Goal: Task Accomplishment & Management: Use online tool/utility

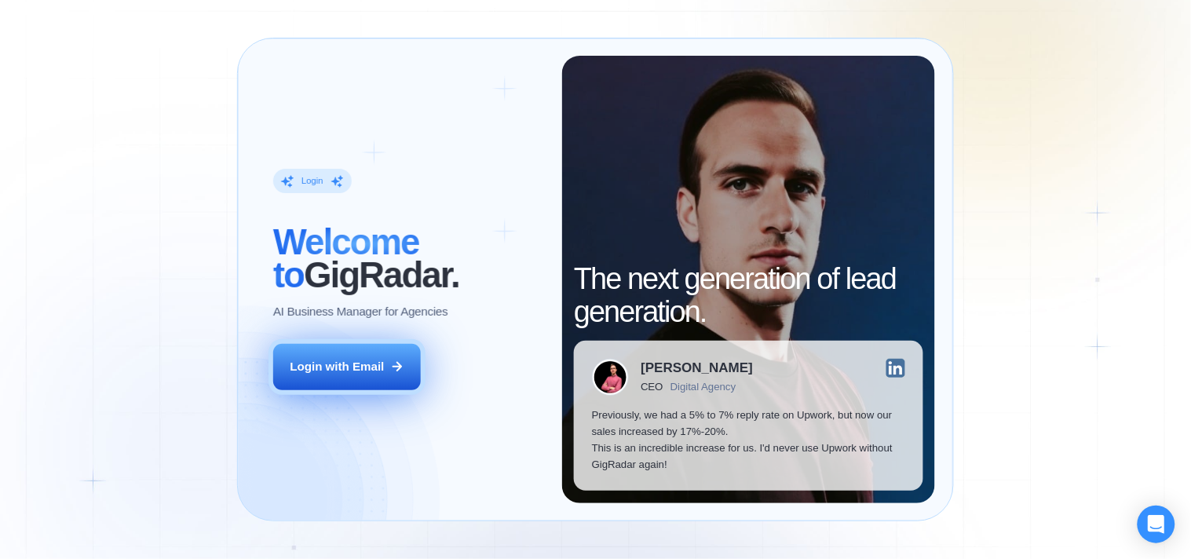
click at [371, 375] on button "Login with Email" at bounding box center [347, 367] width 148 height 46
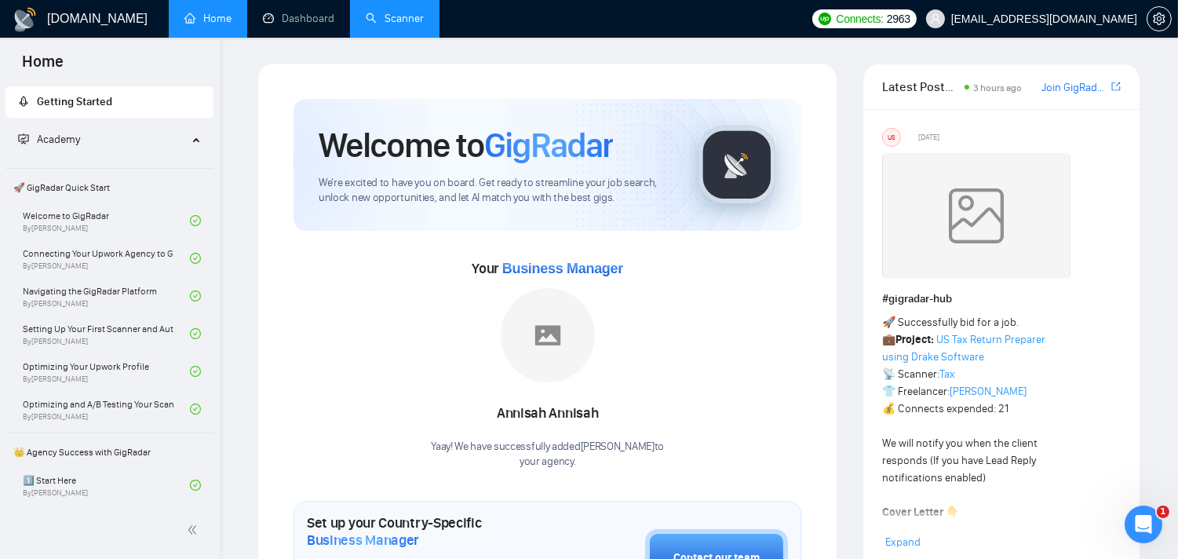
click at [390, 20] on link "Scanner" at bounding box center [395, 18] width 58 height 13
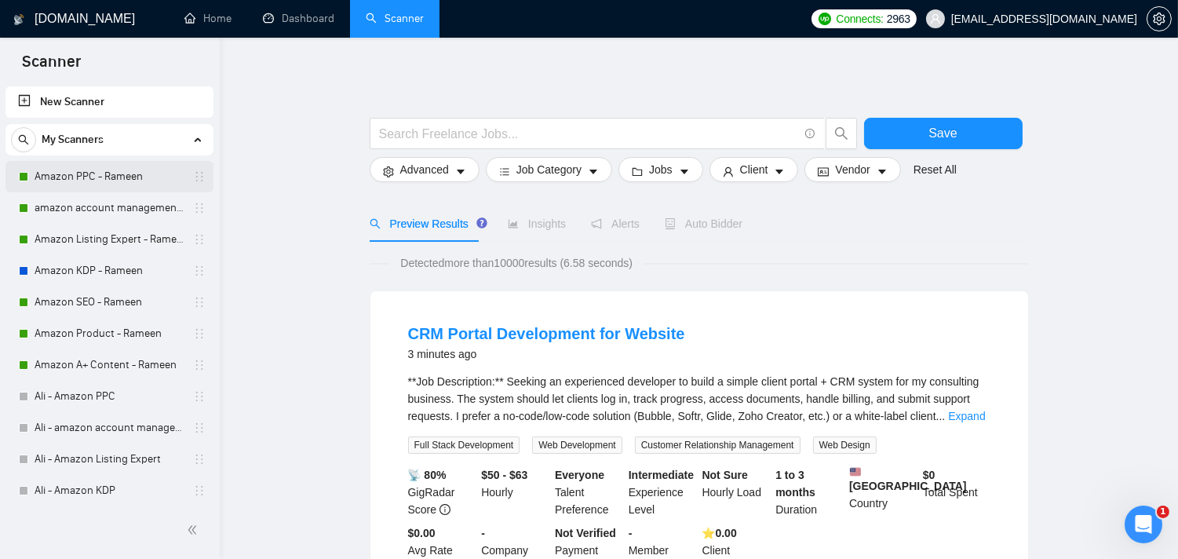
click at [94, 167] on link "Amazon PPC - Rameen" at bounding box center [109, 176] width 149 height 31
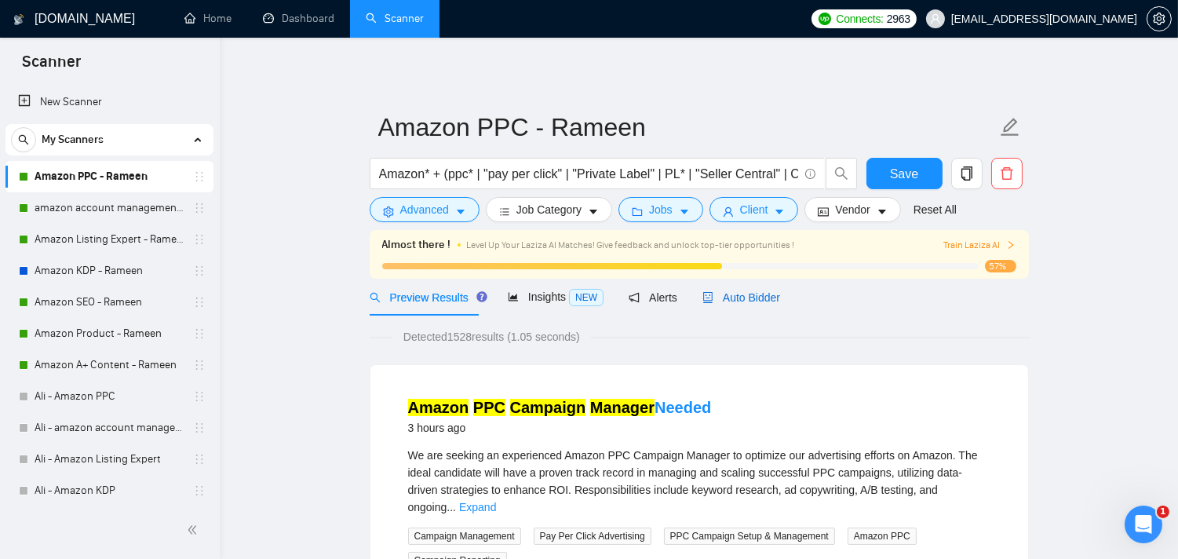
click at [728, 295] on span "Auto Bidder" at bounding box center [742, 297] width 78 height 13
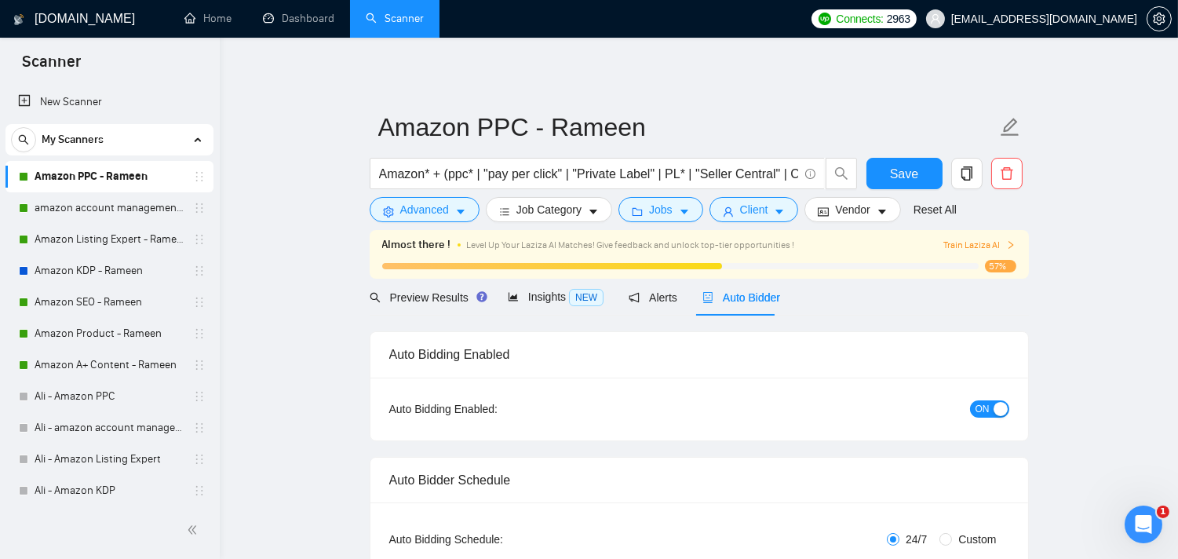
radio input "false"
radio input "true"
checkbox input "true"
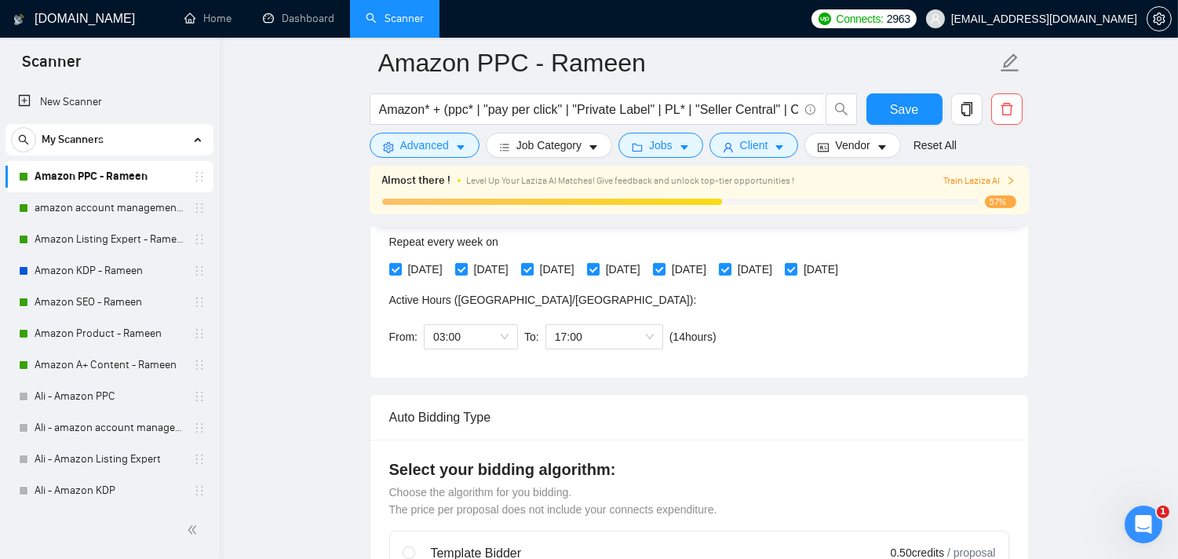
scroll to position [432, 0]
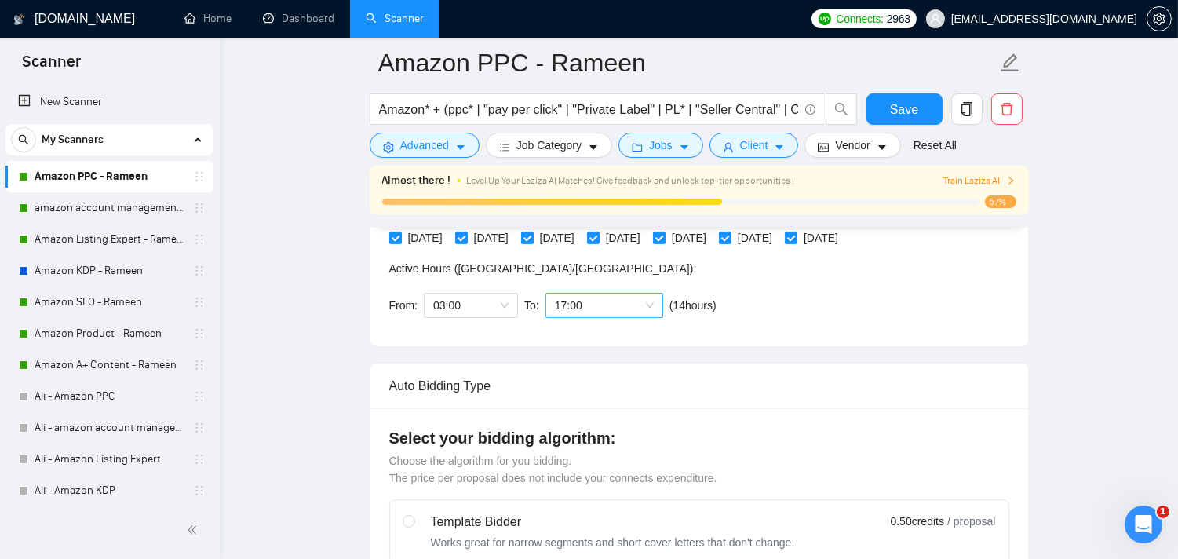
click at [638, 302] on span "17:00" at bounding box center [604, 306] width 99 height 24
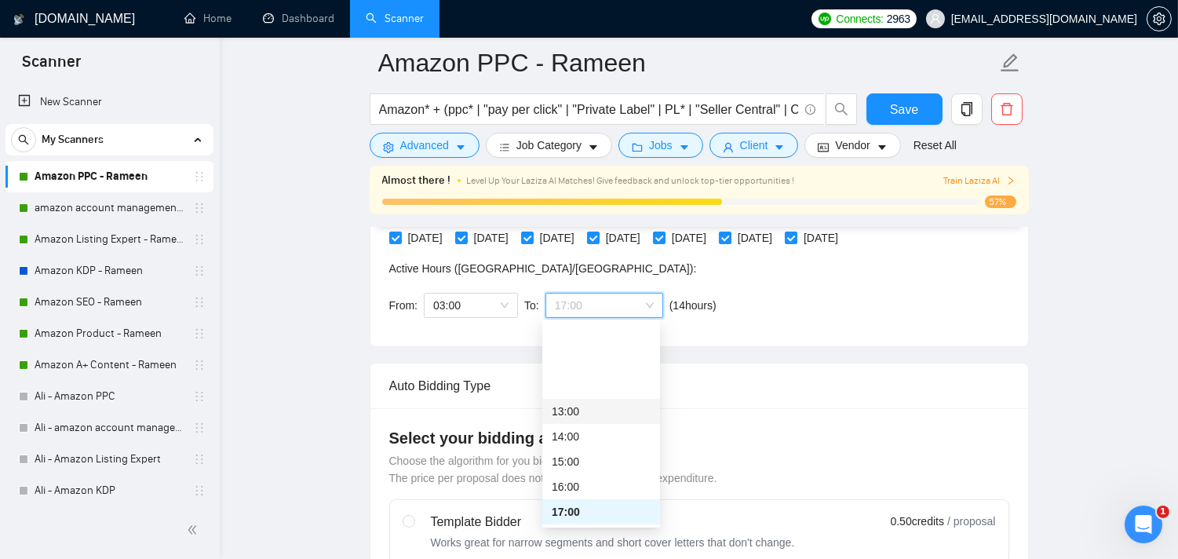
scroll to position [338, 0]
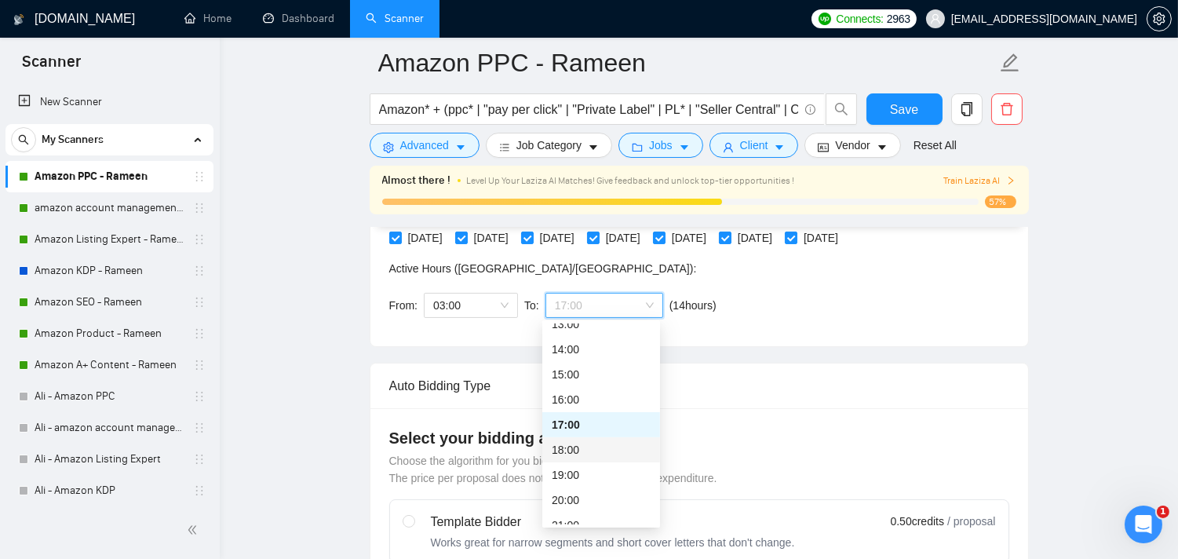
click at [582, 444] on div "18:00" at bounding box center [601, 449] width 99 height 17
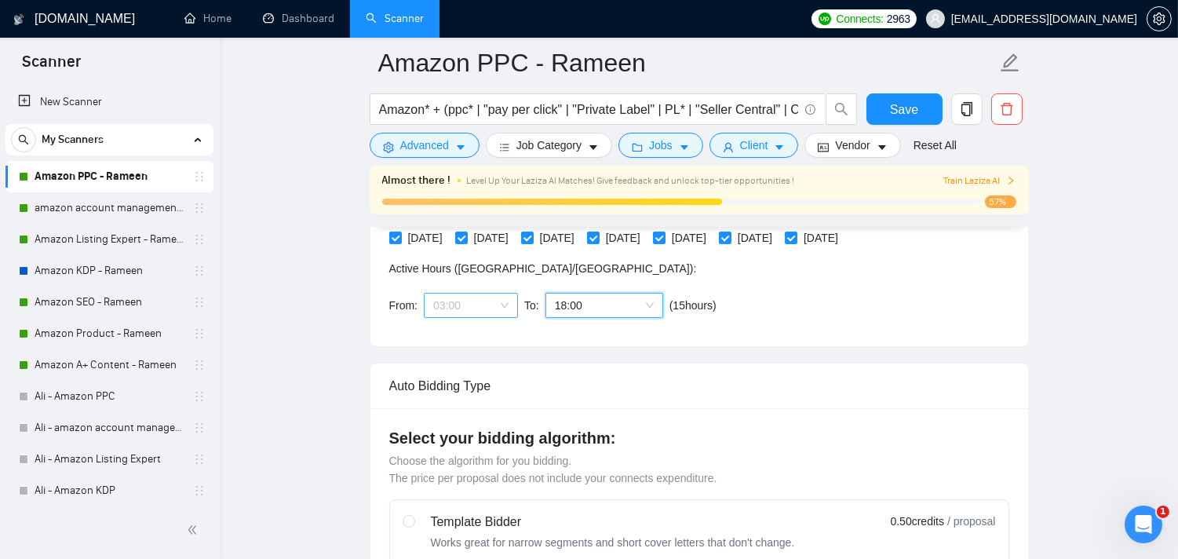
click at [506, 315] on span "03:00" at bounding box center [470, 306] width 75 height 24
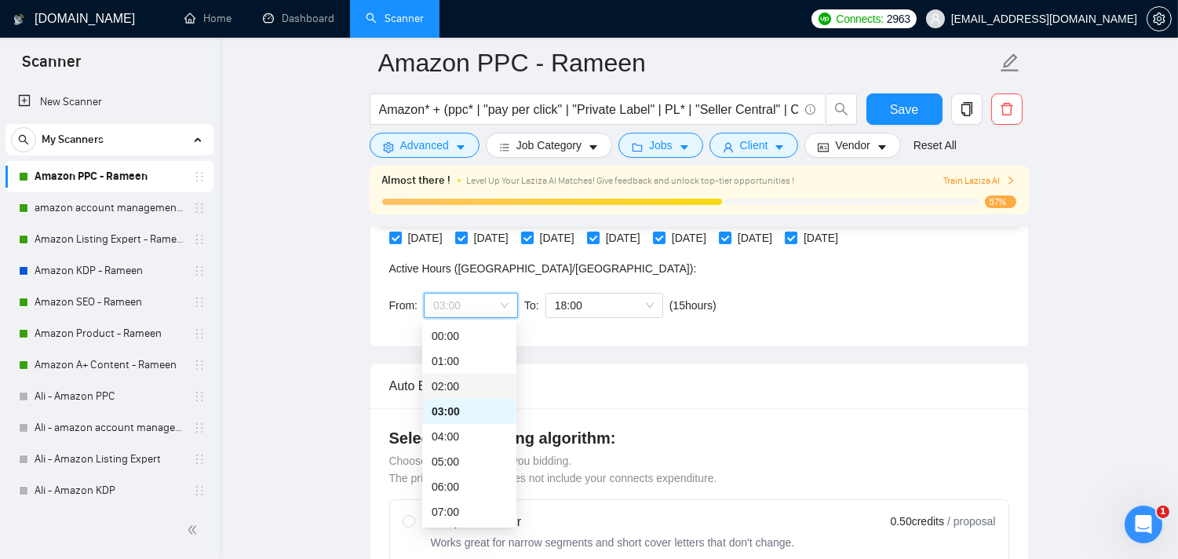
click at [447, 382] on div "02:00" at bounding box center [469, 386] width 75 height 17
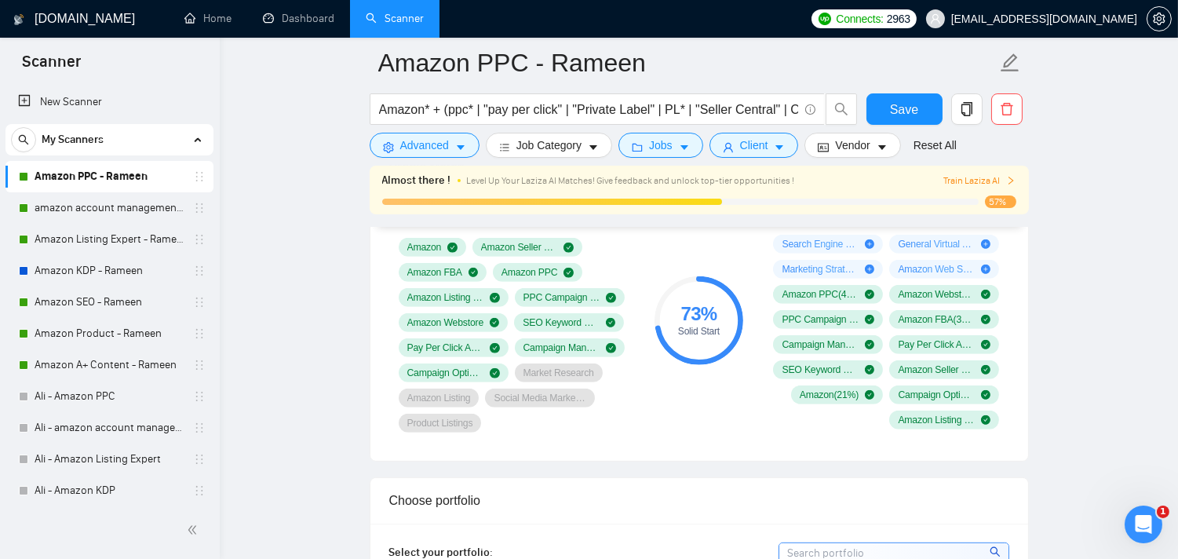
scroll to position [1217, 0]
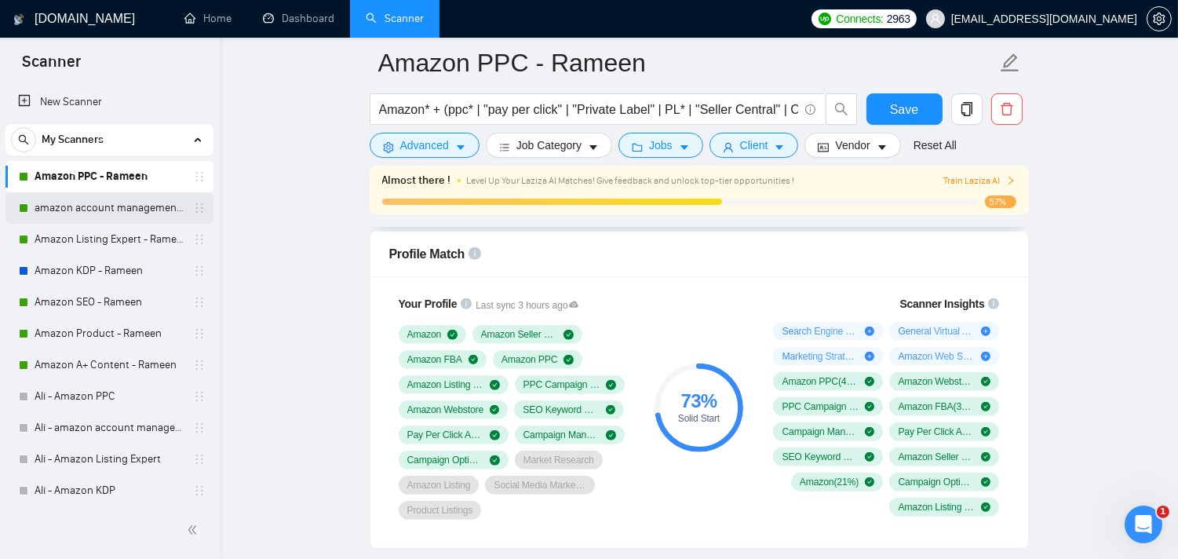
click at [124, 206] on link "amazon account management - Rameen" at bounding box center [109, 207] width 149 height 31
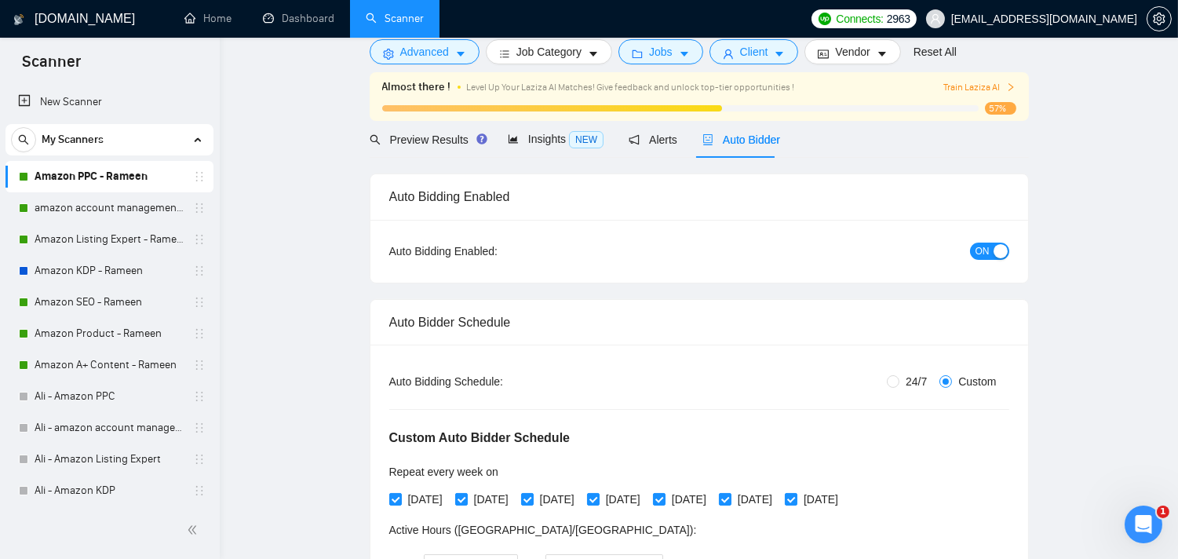
scroll to position [349, 0]
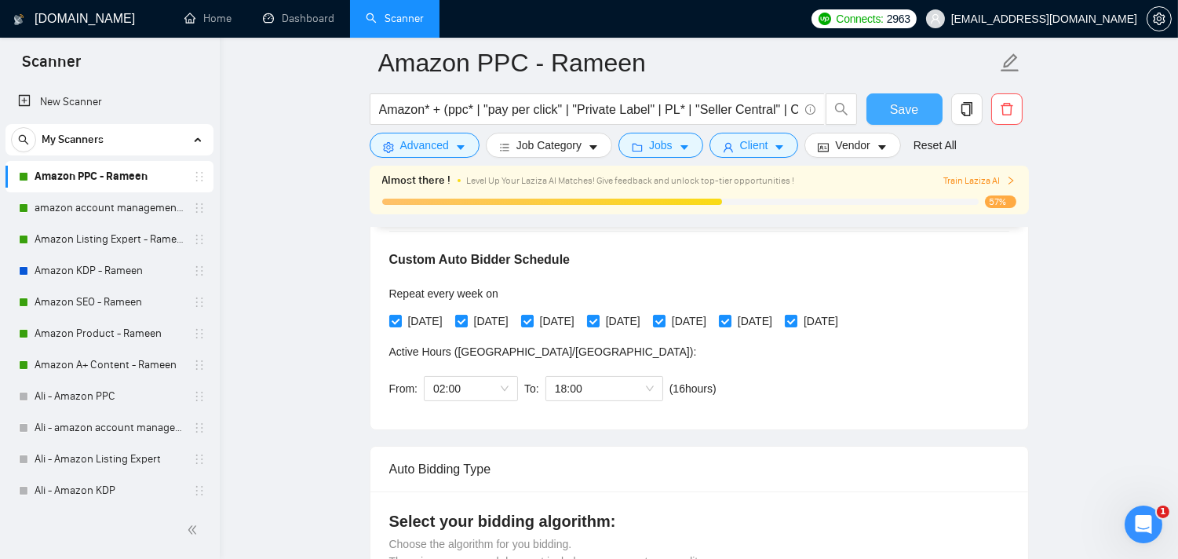
click at [899, 107] on span "Save" at bounding box center [904, 110] width 28 height 20
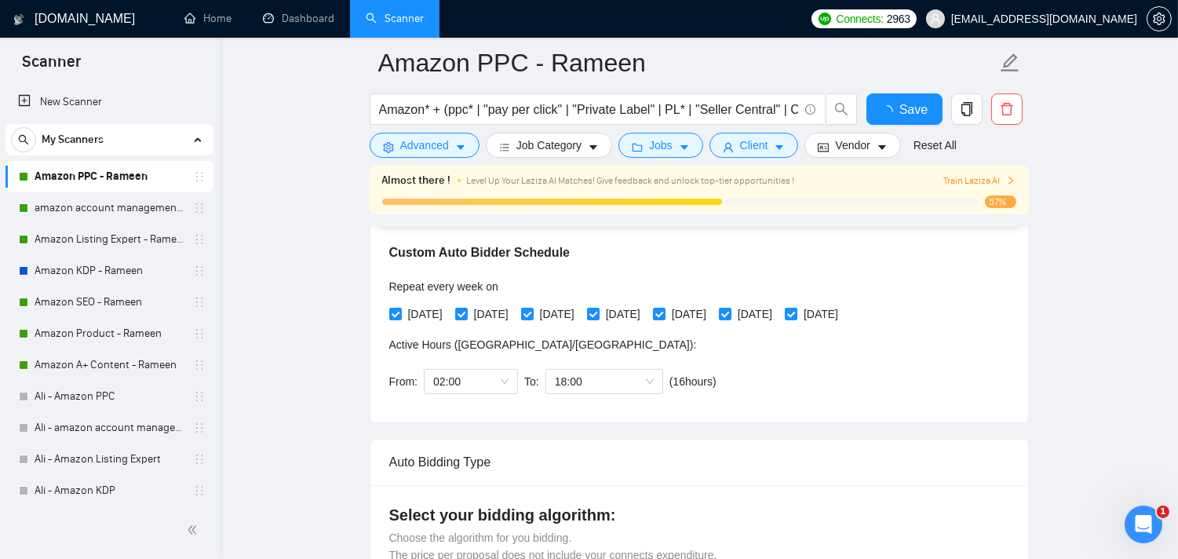
checkbox input "true"
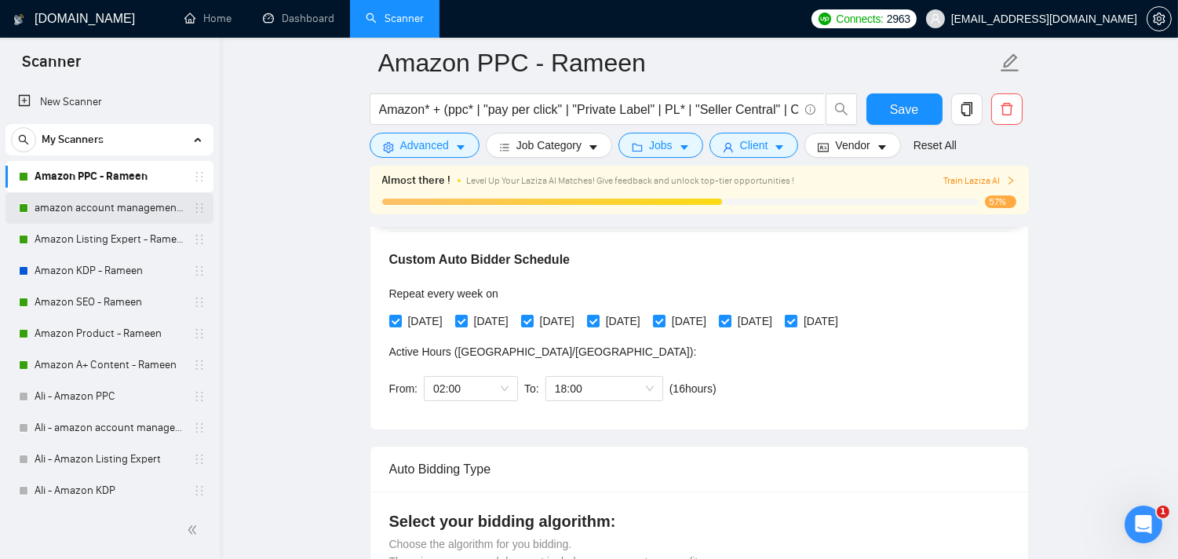
click at [122, 200] on link "amazon account management - Rameen" at bounding box center [109, 207] width 149 height 31
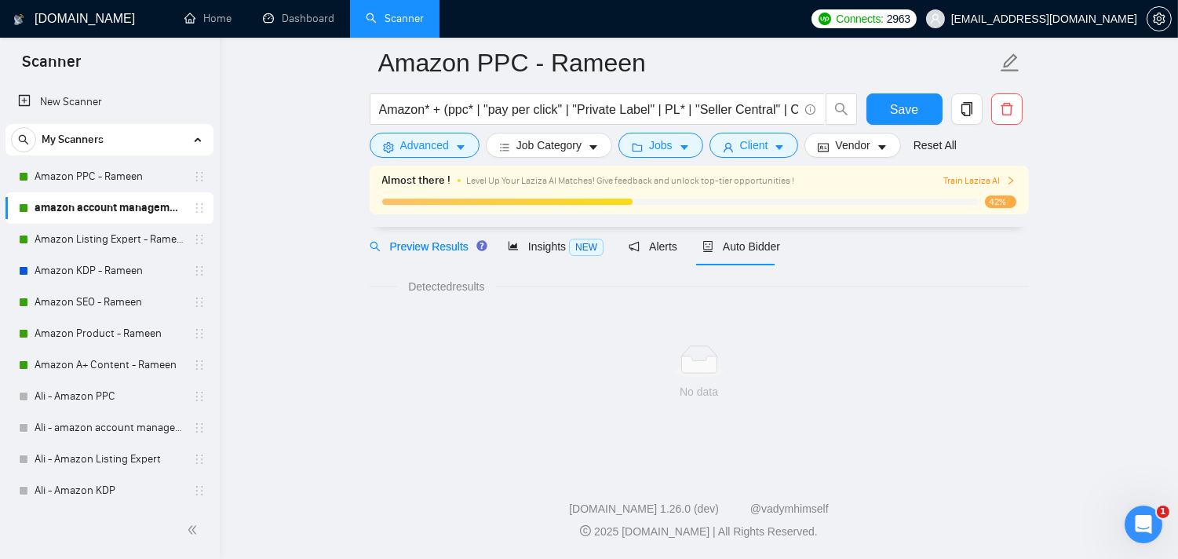
scroll to position [64, 0]
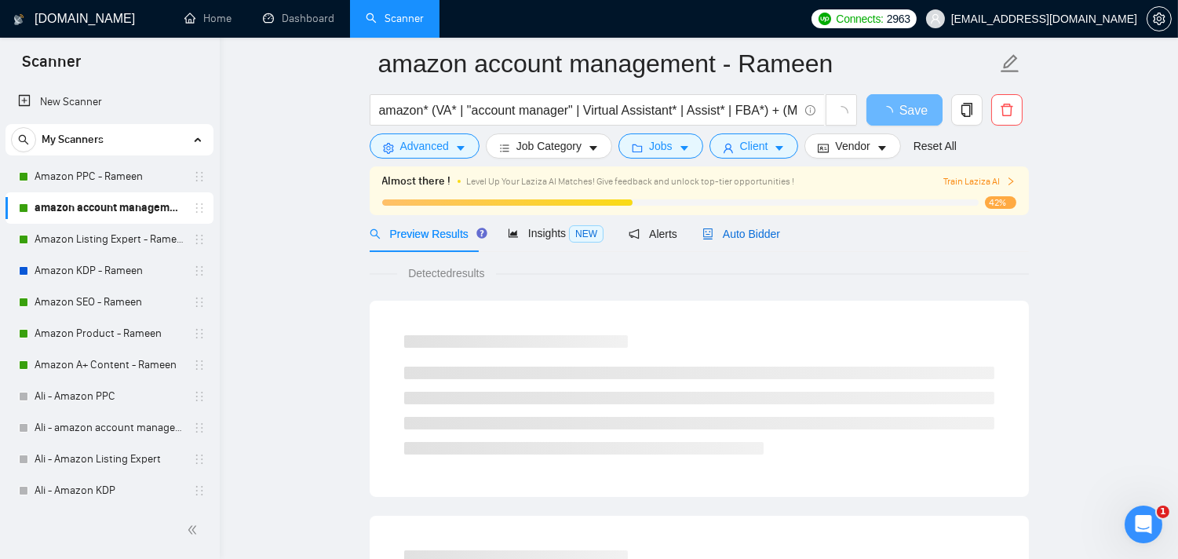
click at [739, 236] on span "Auto Bidder" at bounding box center [742, 234] width 78 height 13
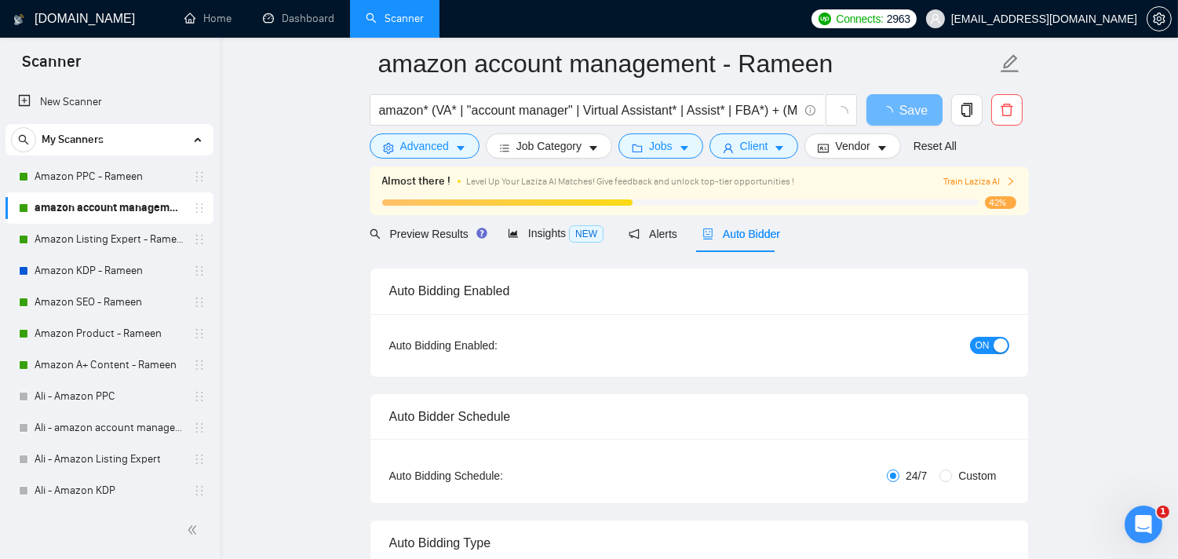
radio input "false"
radio input "true"
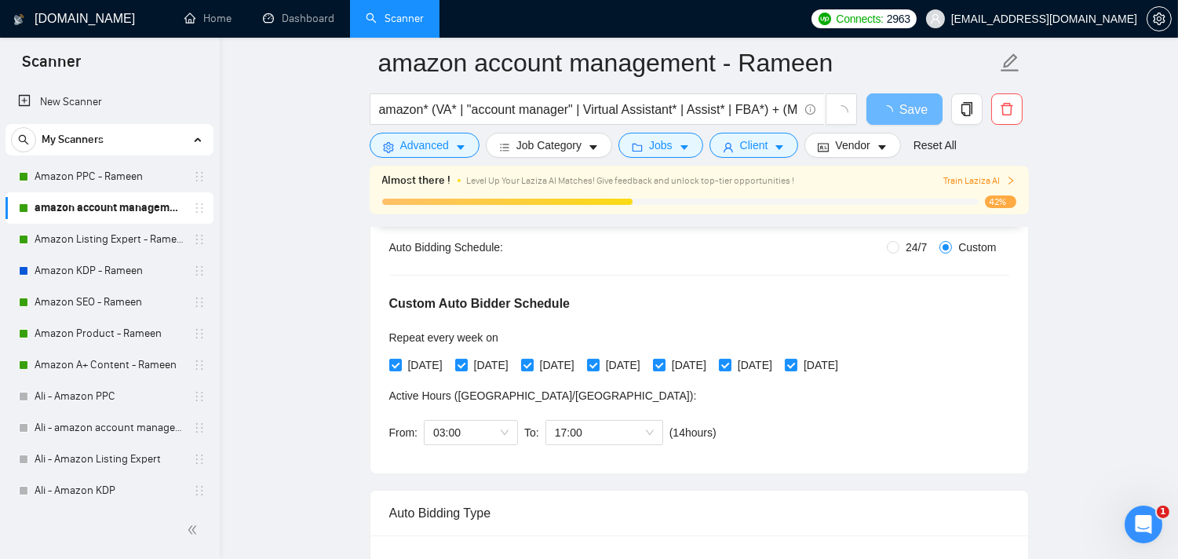
scroll to position [325, 0]
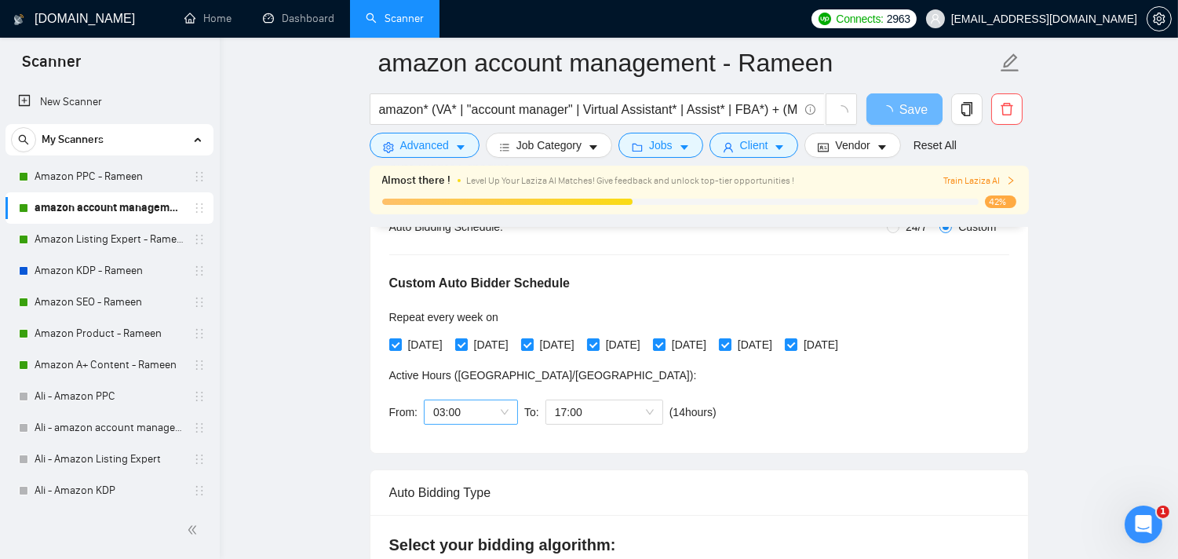
click at [513, 408] on div "03:00" at bounding box center [471, 412] width 94 height 25
click at [457, 488] on div "02:00" at bounding box center [469, 493] width 75 height 17
click at [630, 418] on span "17:00" at bounding box center [604, 412] width 99 height 24
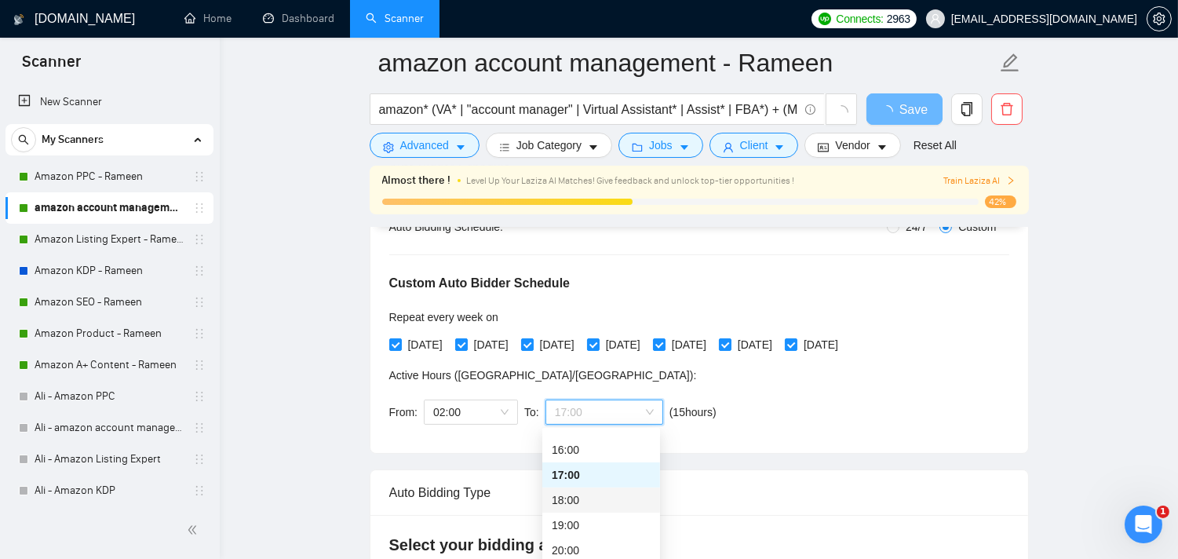
click at [579, 493] on div "18:00" at bounding box center [601, 499] width 99 height 17
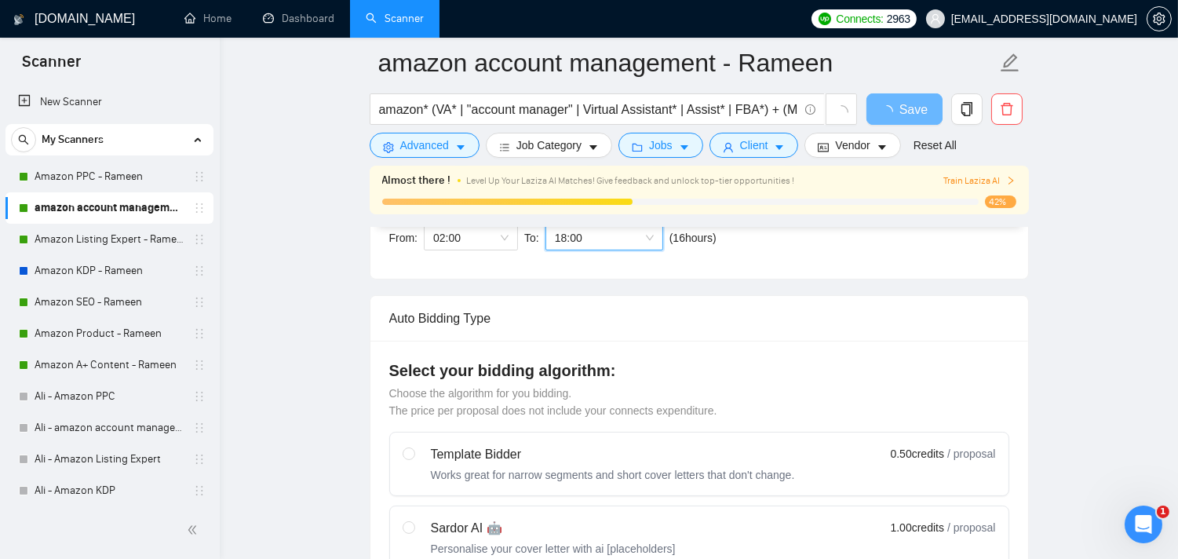
scroll to position [412, 0]
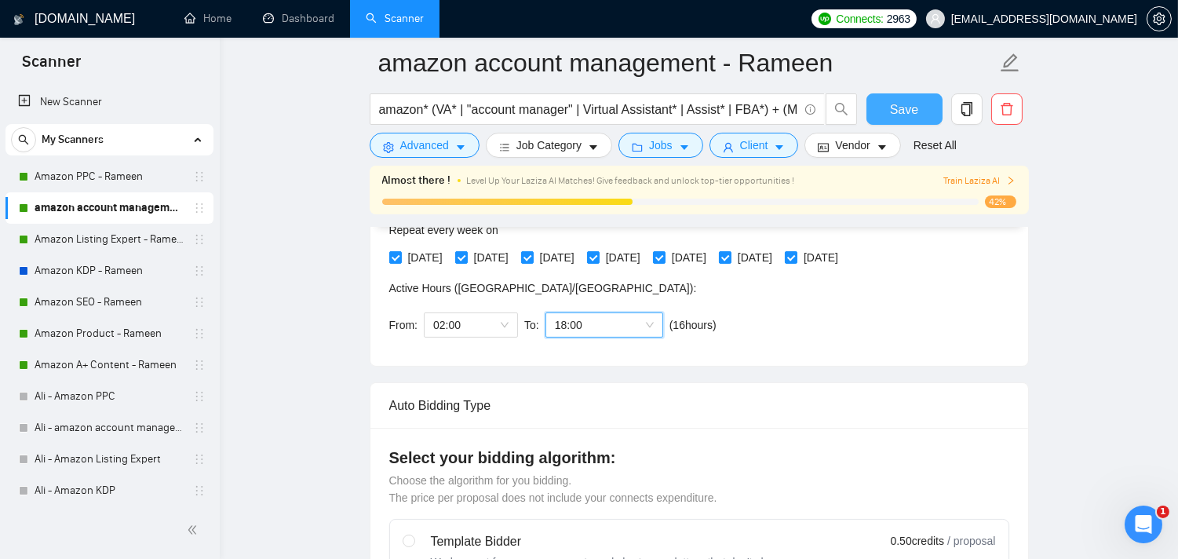
click at [908, 111] on span "Save" at bounding box center [904, 110] width 28 height 20
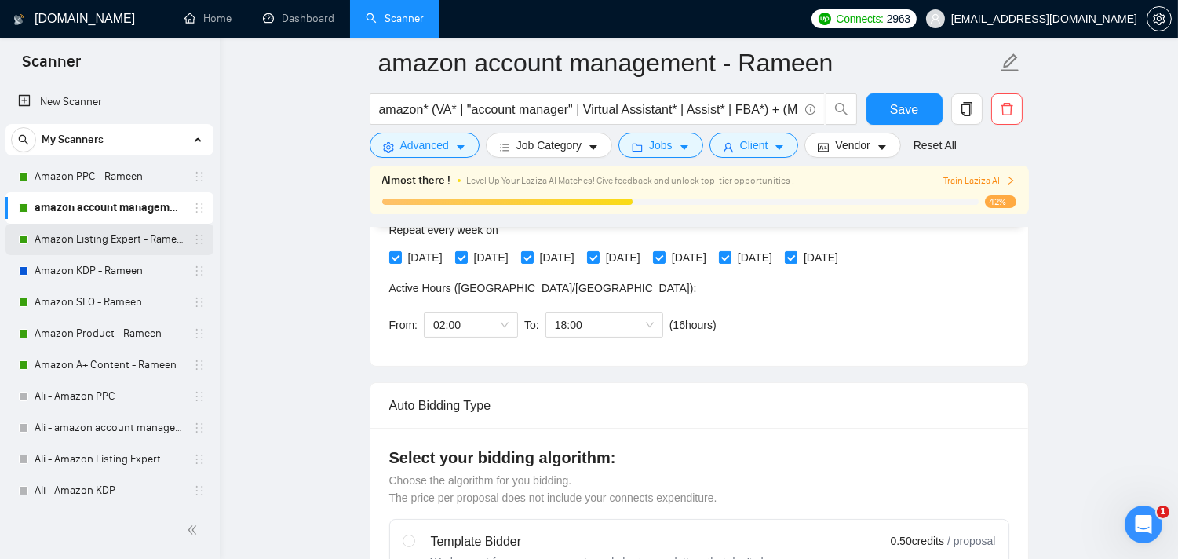
click at [87, 236] on link "Amazon Listing Expert - Rameen" at bounding box center [109, 239] width 149 height 31
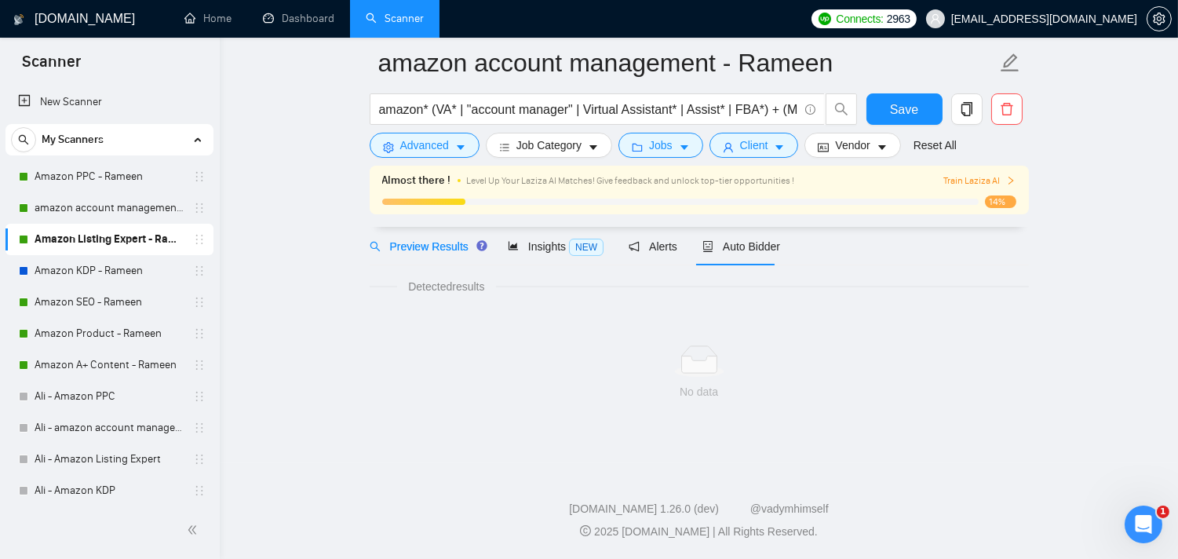
scroll to position [64, 0]
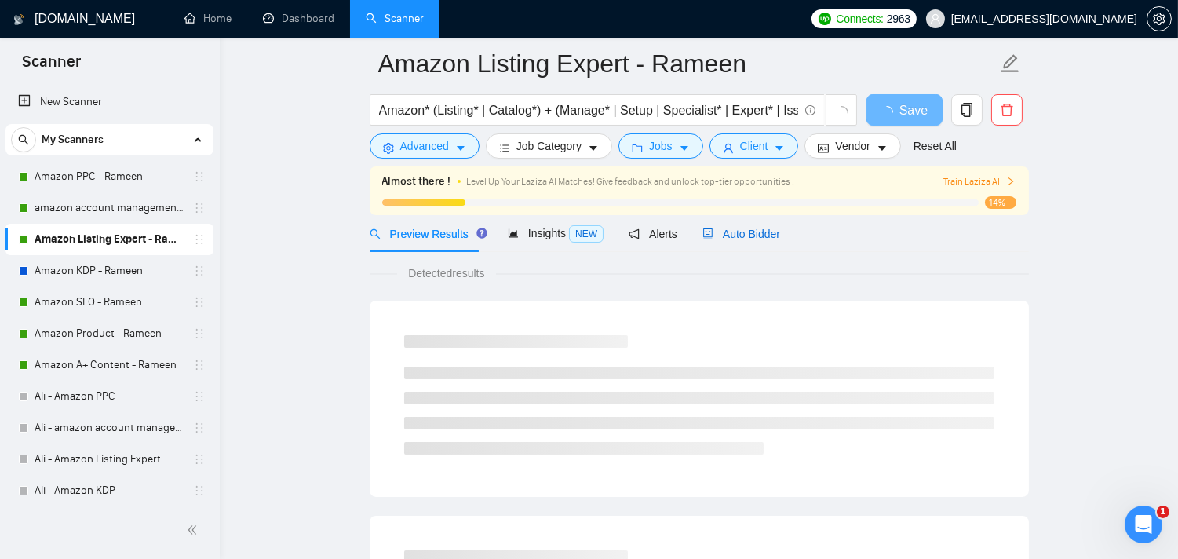
click at [741, 225] on div "Auto Bidder" at bounding box center [742, 233] width 78 height 17
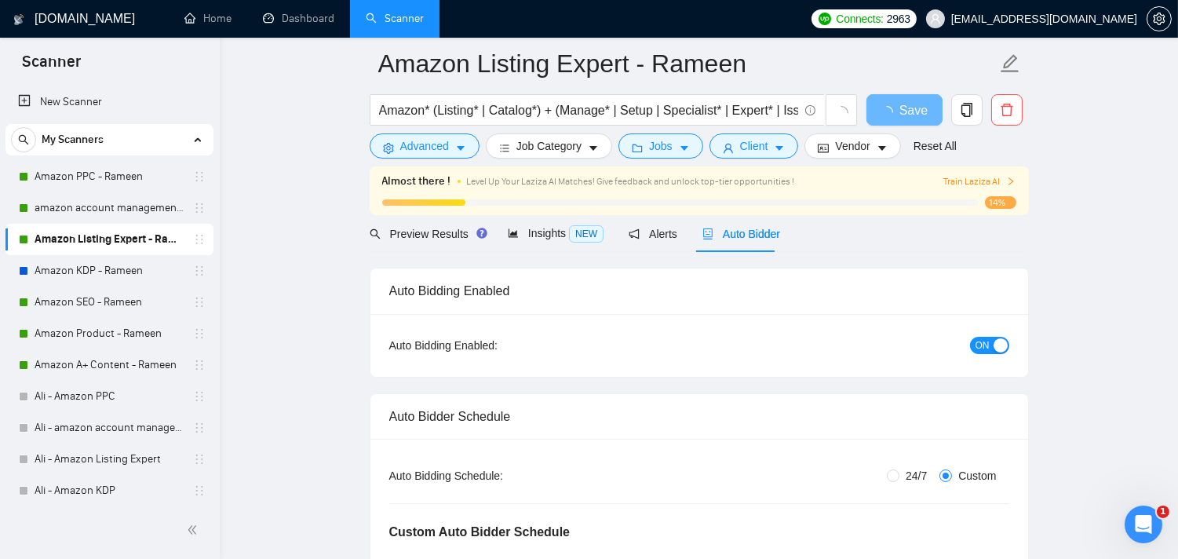
radio input "false"
radio input "true"
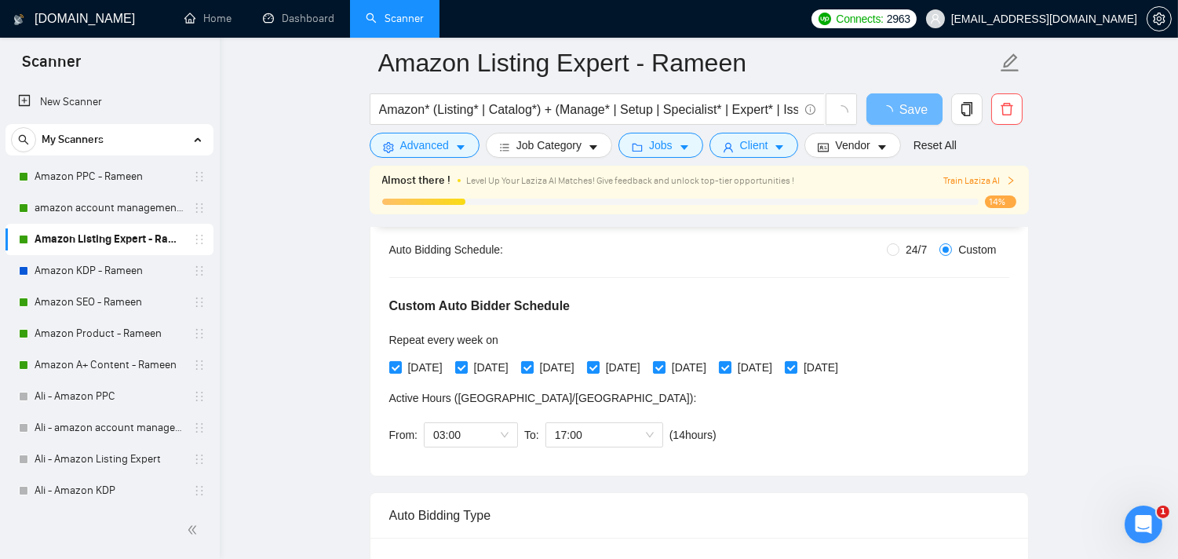
scroll to position [412, 0]
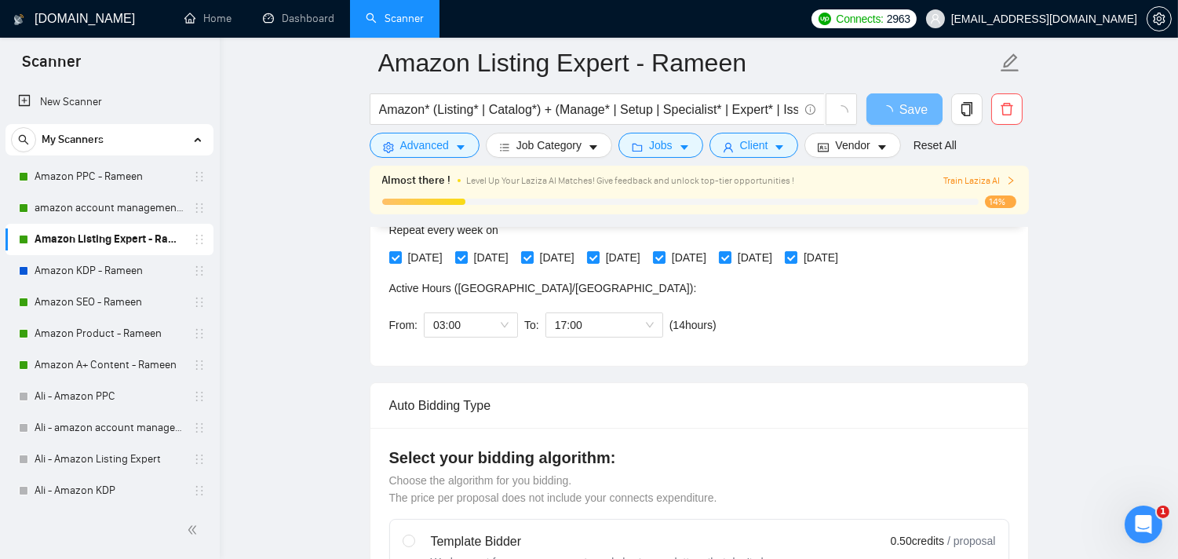
click at [469, 327] on div "Custom Auto Bidder Schedule Repeat every week [DATE] [DATE] [DATE] [DATE] [DATE…" at bounding box center [699, 247] width 620 height 199
click at [498, 328] on span "03:00" at bounding box center [470, 325] width 75 height 24
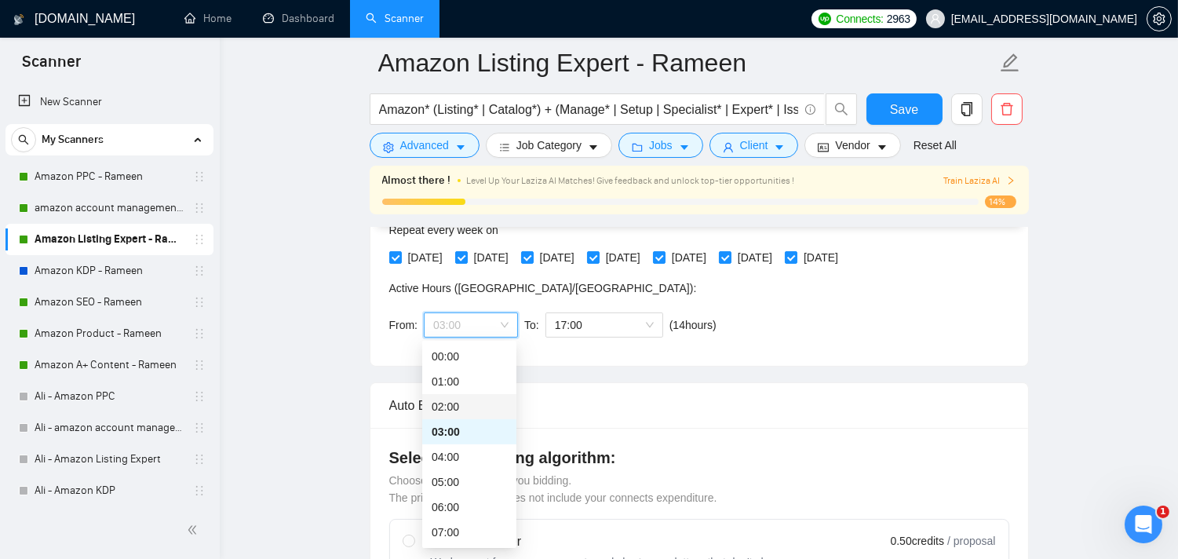
click at [462, 403] on div "02:00" at bounding box center [469, 406] width 75 height 17
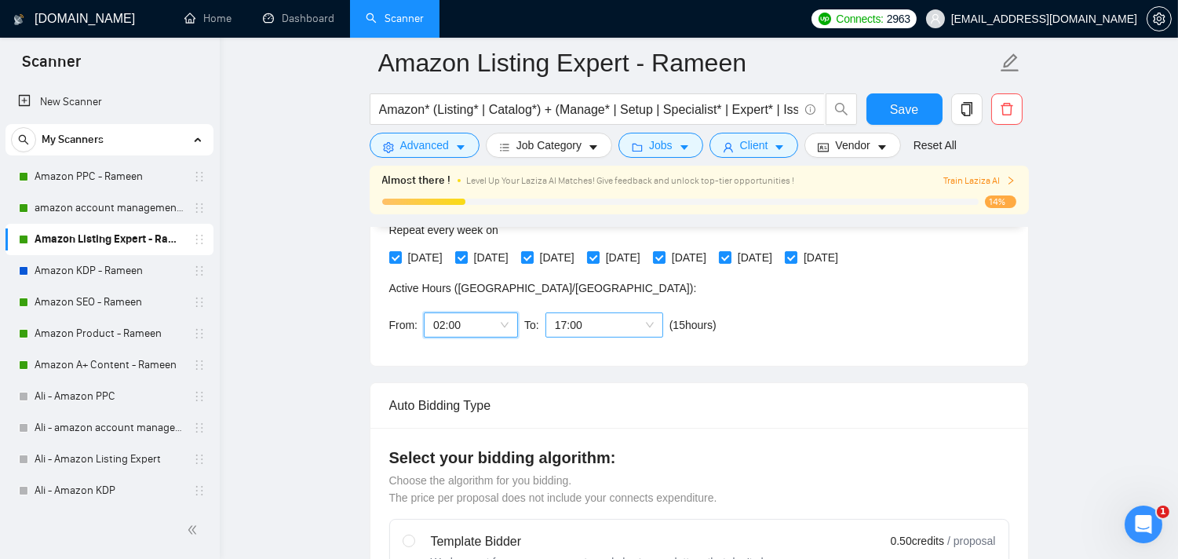
click at [600, 323] on span "17:00" at bounding box center [604, 325] width 99 height 24
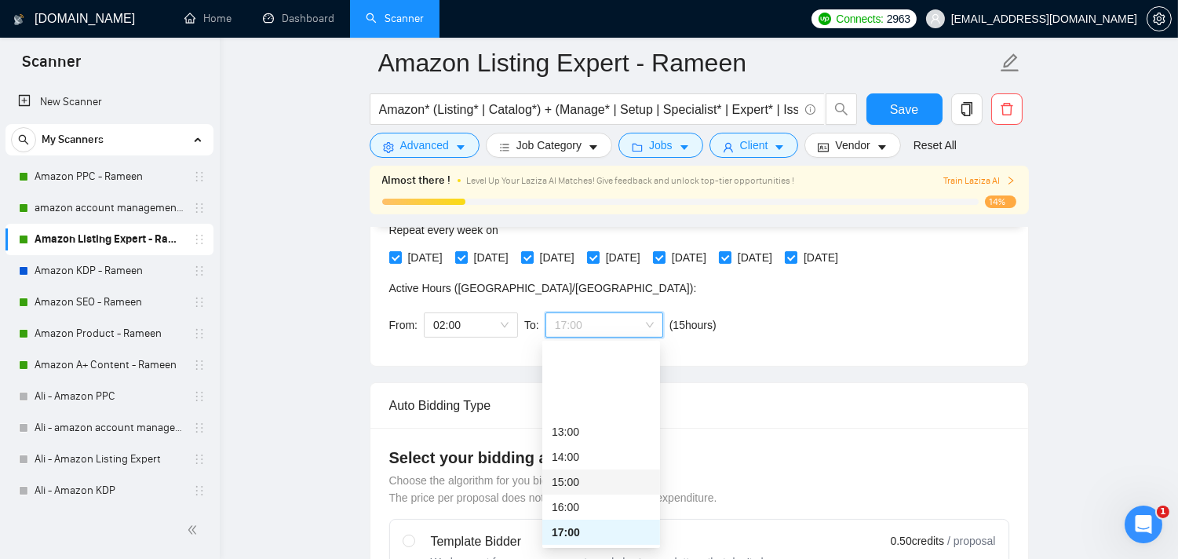
scroll to position [338, 0]
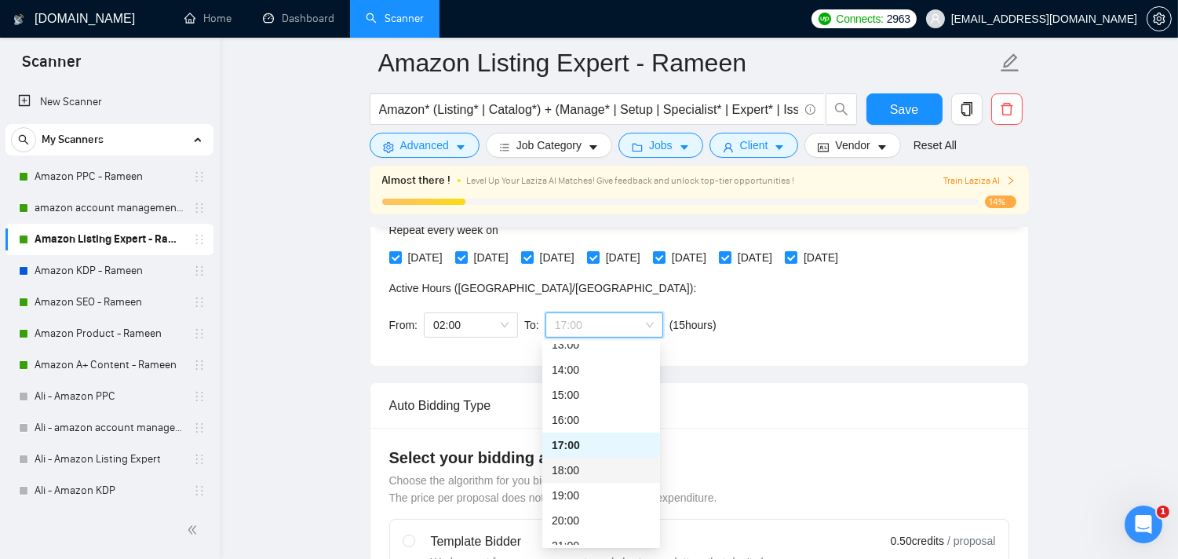
click at [567, 469] on div "18:00" at bounding box center [601, 470] width 99 height 17
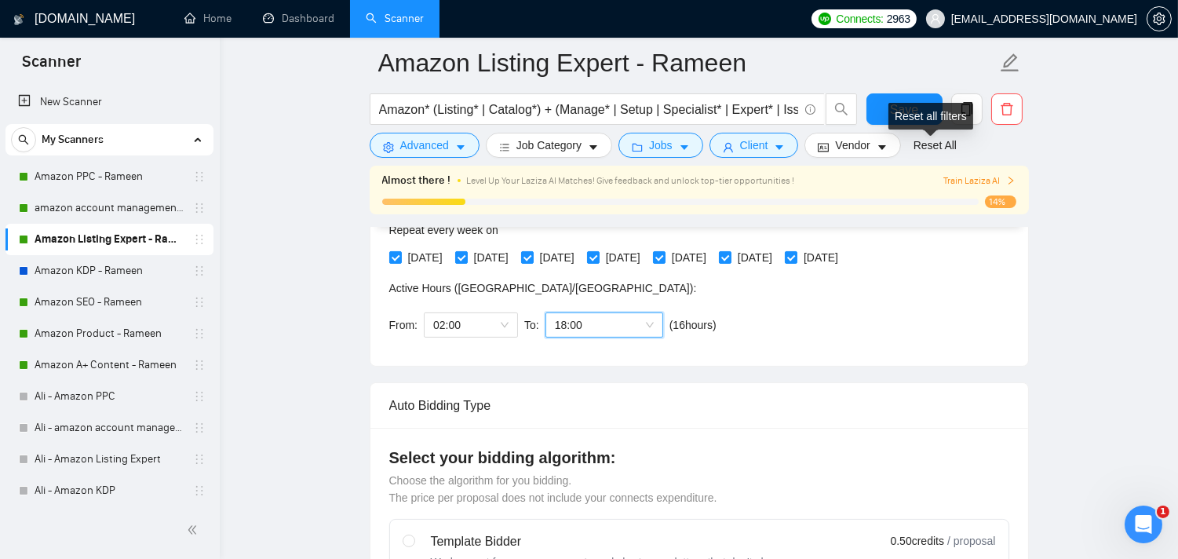
click at [911, 111] on div "Reset all filters" at bounding box center [931, 116] width 85 height 27
click at [903, 104] on span "Save" at bounding box center [904, 110] width 28 height 20
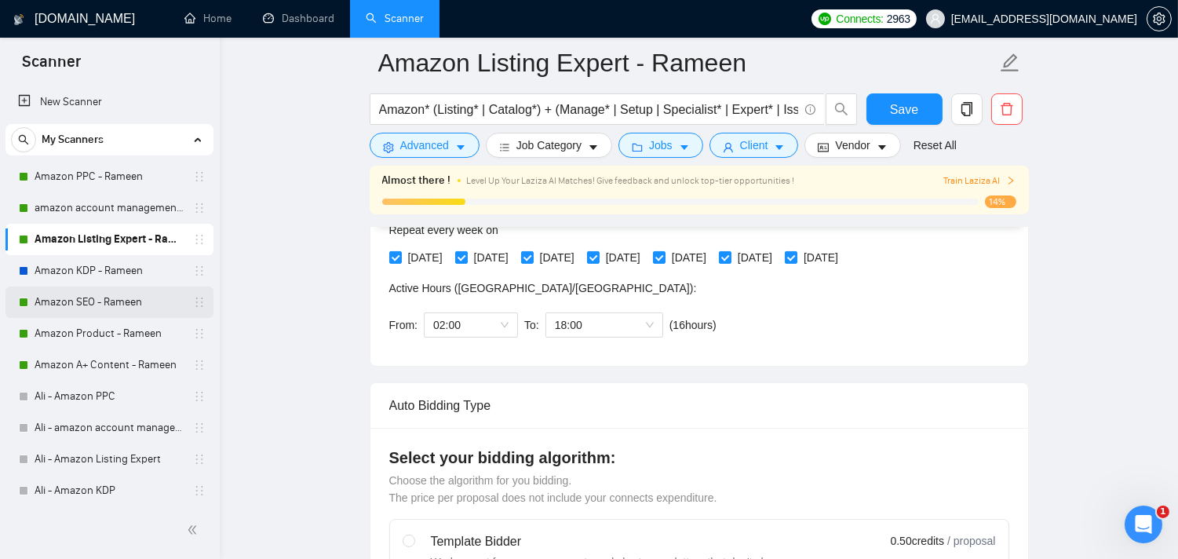
drag, startPoint x: 115, startPoint y: 299, endPoint x: 130, endPoint y: 299, distance: 14.9
click at [115, 299] on link "Amazon SEO - Rameen" at bounding box center [109, 302] width 149 height 31
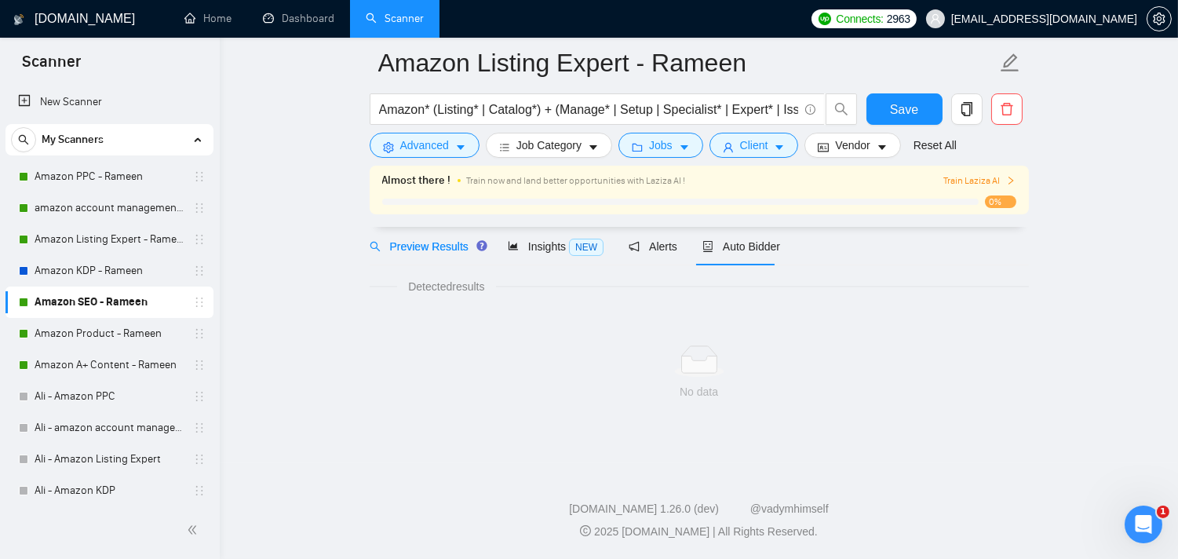
scroll to position [64, 0]
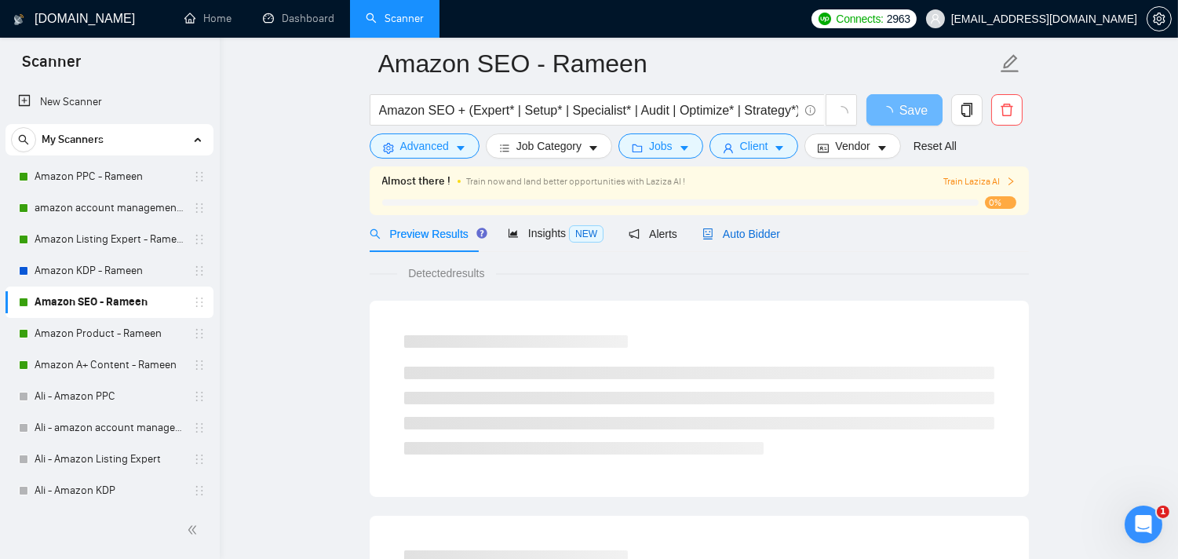
click at [746, 238] on span "Auto Bidder" at bounding box center [742, 234] width 78 height 13
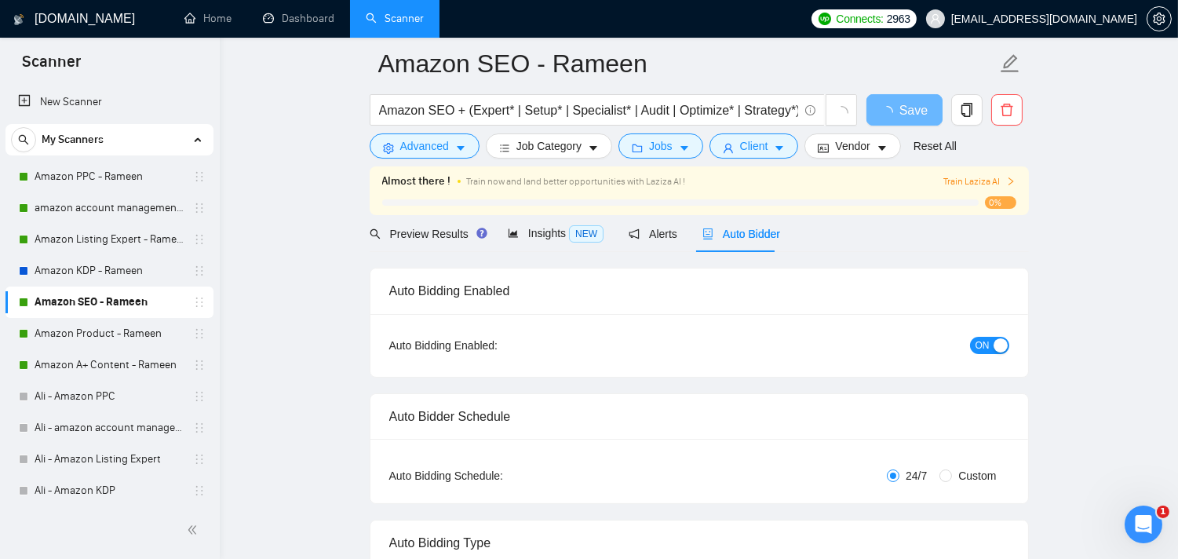
radio input "false"
radio input "true"
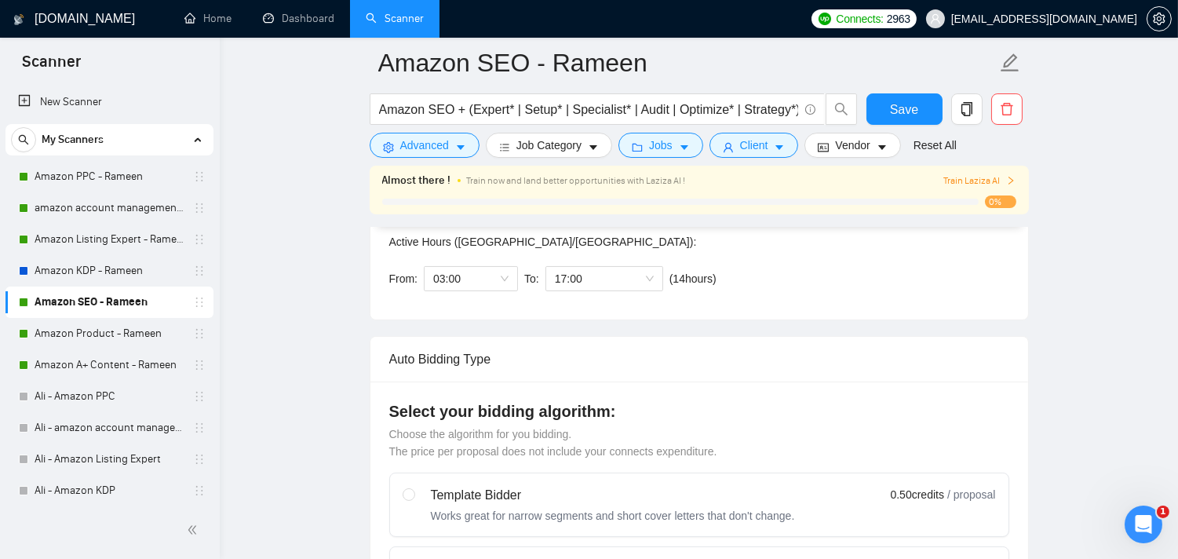
scroll to position [499, 0]
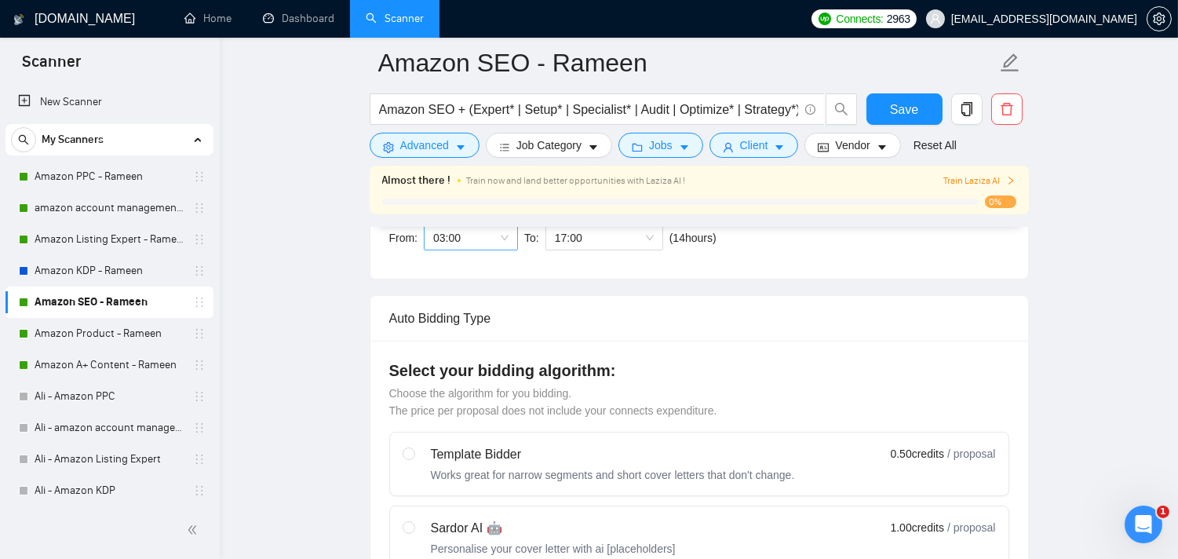
click at [492, 239] on span "03:00" at bounding box center [470, 238] width 75 height 24
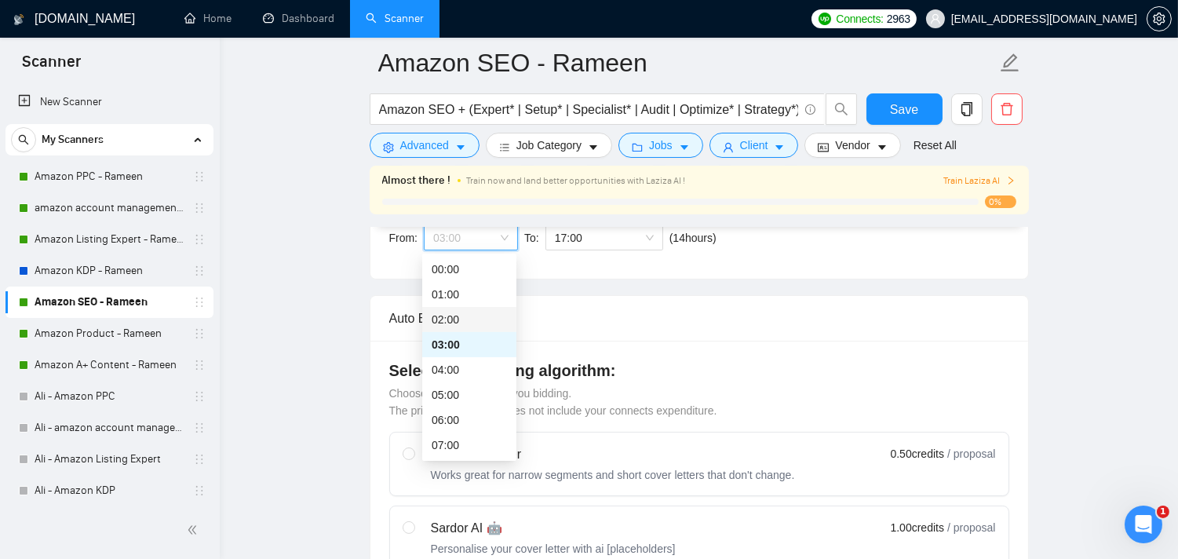
click at [451, 316] on div "02:00" at bounding box center [469, 319] width 75 height 17
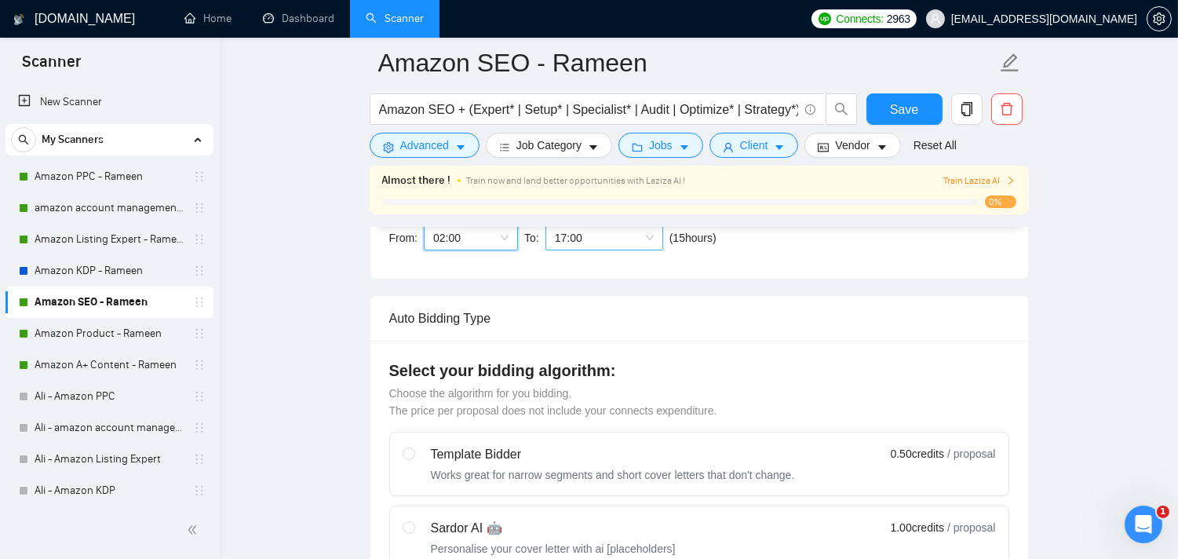
click at [584, 243] on span "17:00" at bounding box center [604, 238] width 99 height 24
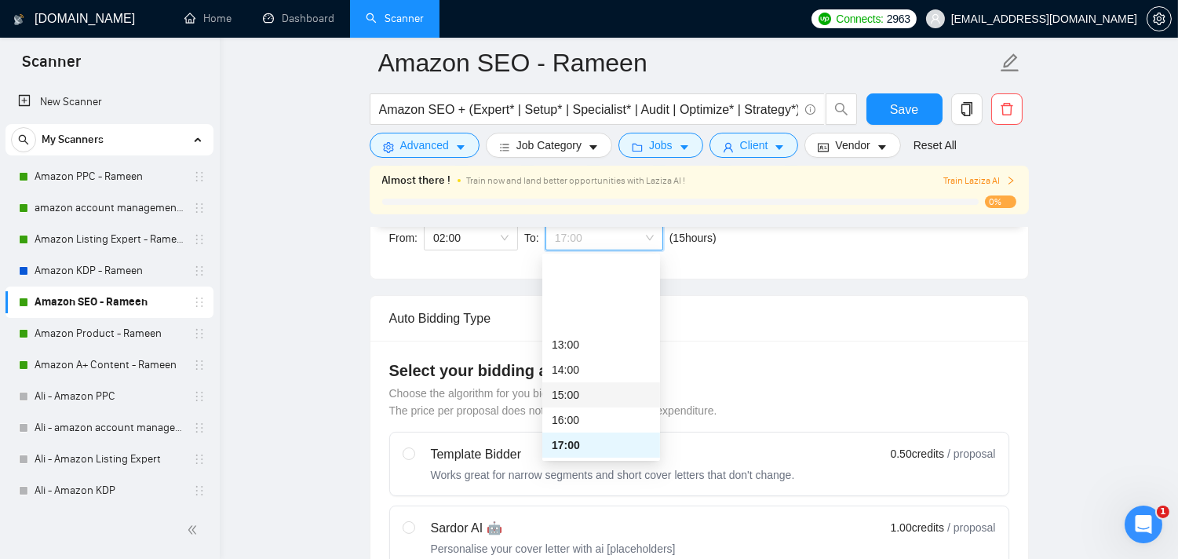
scroll to position [338, 0]
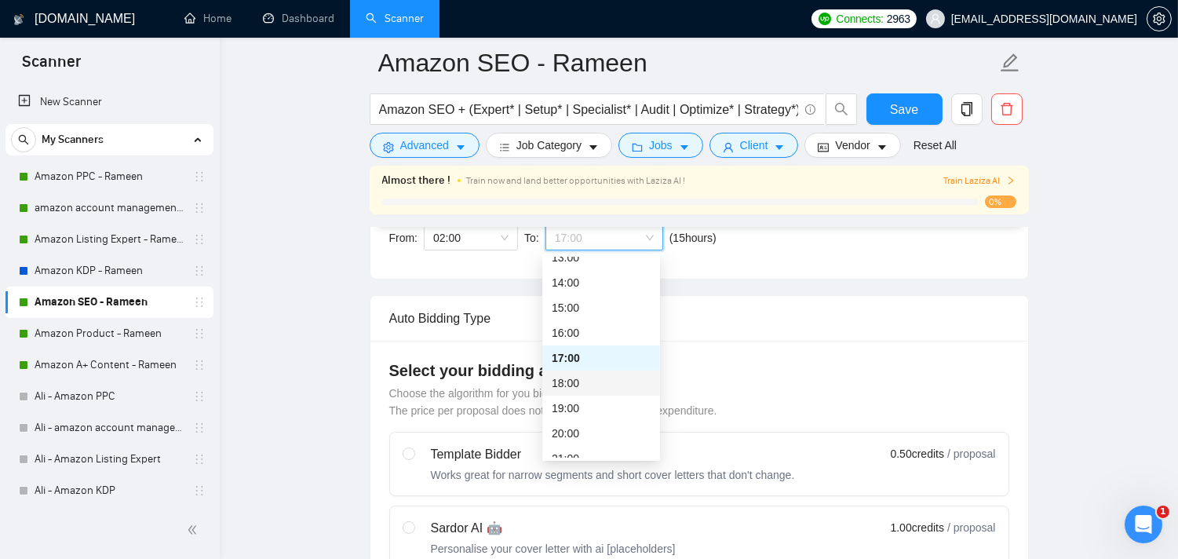
click at [574, 375] on div "18:00" at bounding box center [601, 382] width 99 height 17
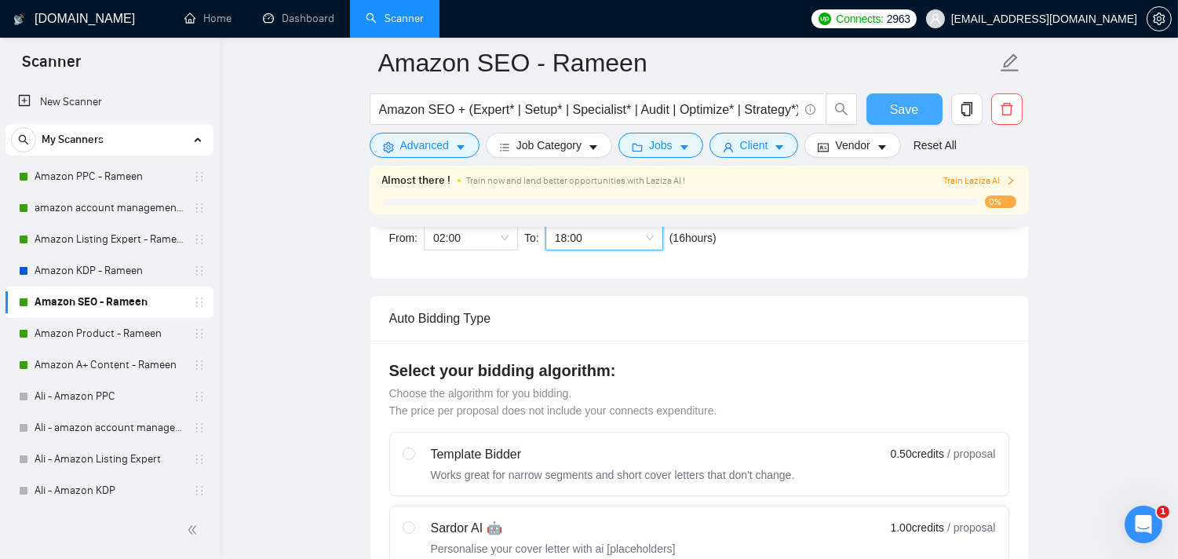
click at [906, 119] on span "Save" at bounding box center [904, 110] width 28 height 20
click at [531, 557] on label "Sardor AI 🤖 Personalise your cover letter with ai [placeholders] 1.00 credits /…" at bounding box center [699, 537] width 619 height 63
click at [414, 532] on input "radio" at bounding box center [408, 526] width 11 height 11
radio input "true"
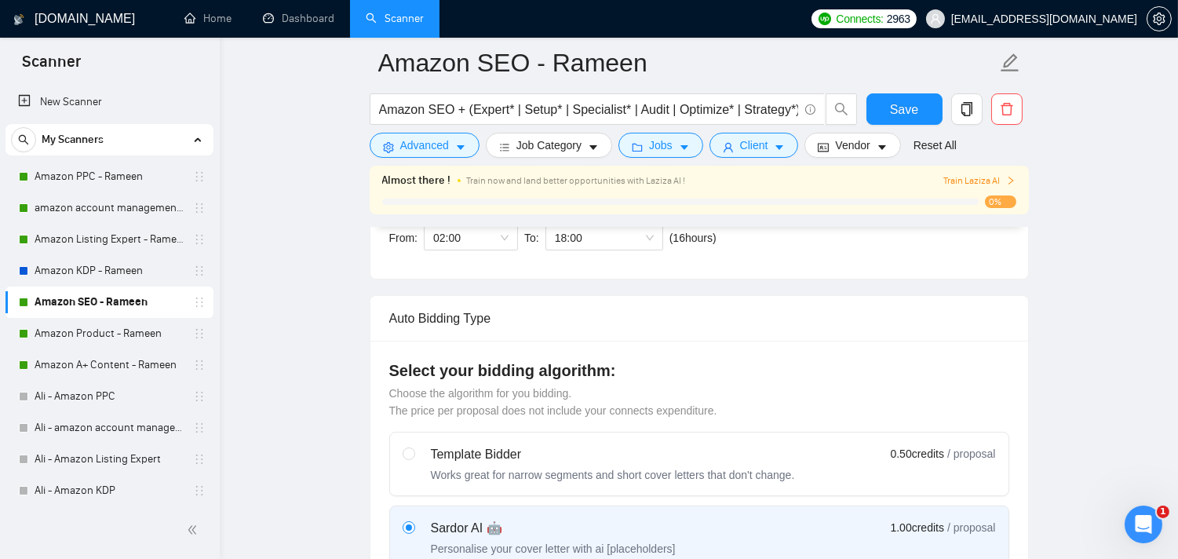
radio input "false"
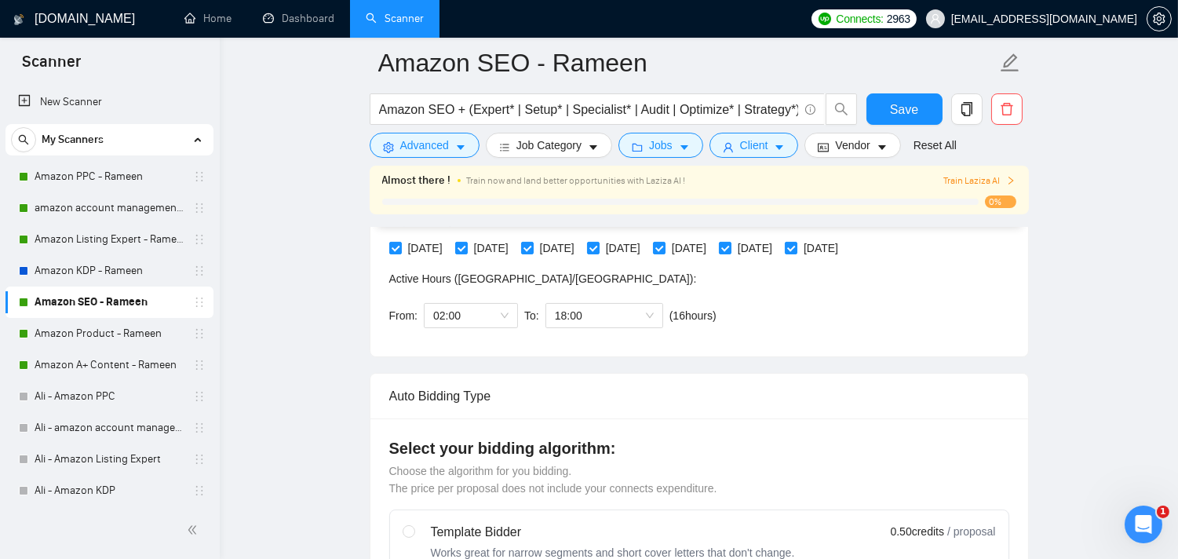
scroll to position [325, 0]
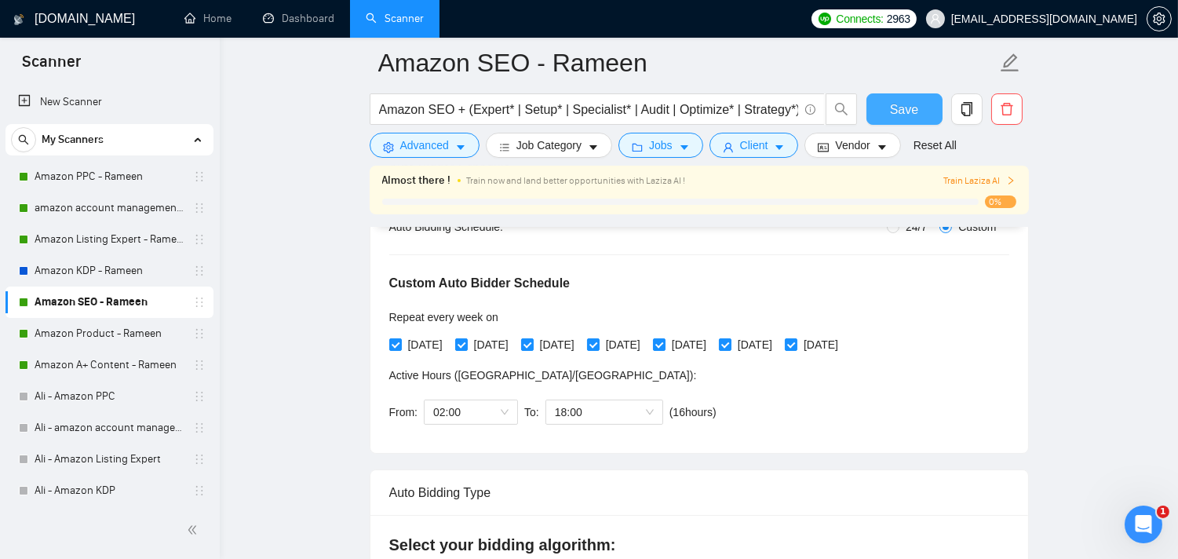
click at [915, 111] on span "Save" at bounding box center [904, 110] width 28 height 20
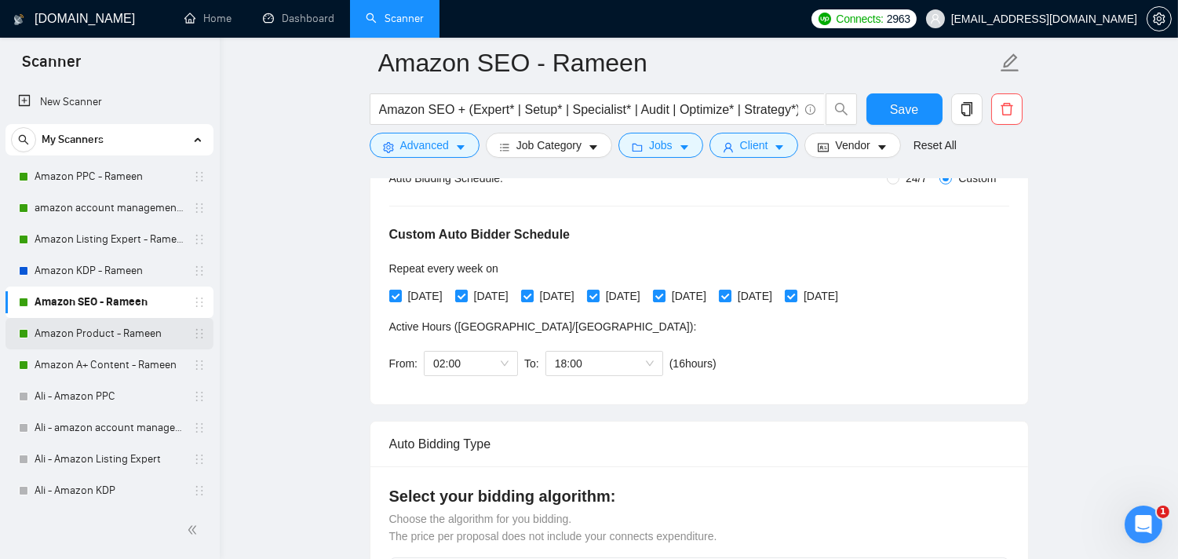
click at [90, 335] on link "Amazon Product - Rameen" at bounding box center [109, 333] width 149 height 31
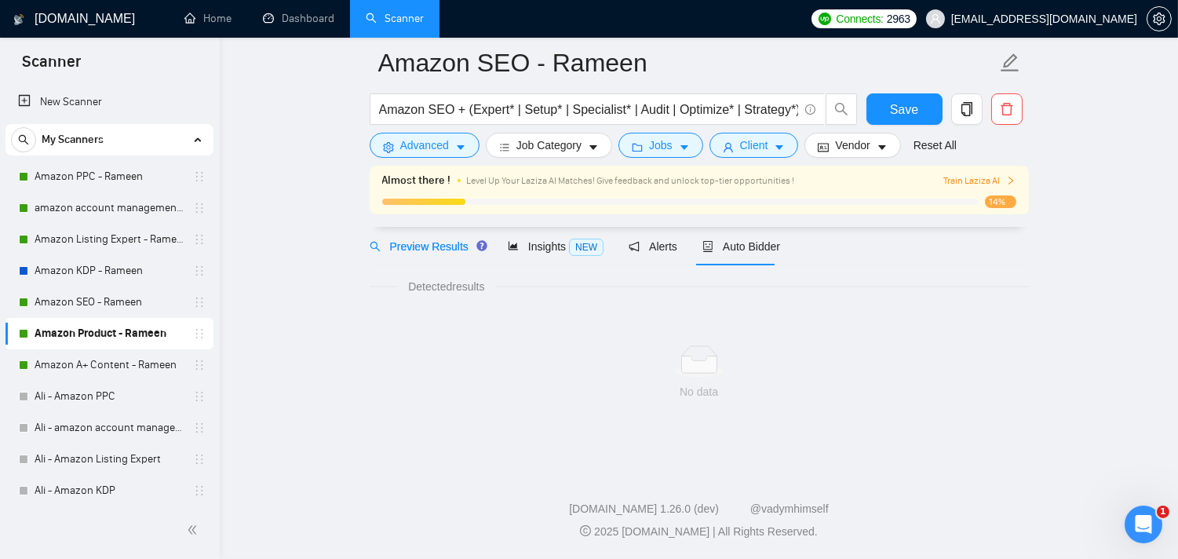
scroll to position [14, 0]
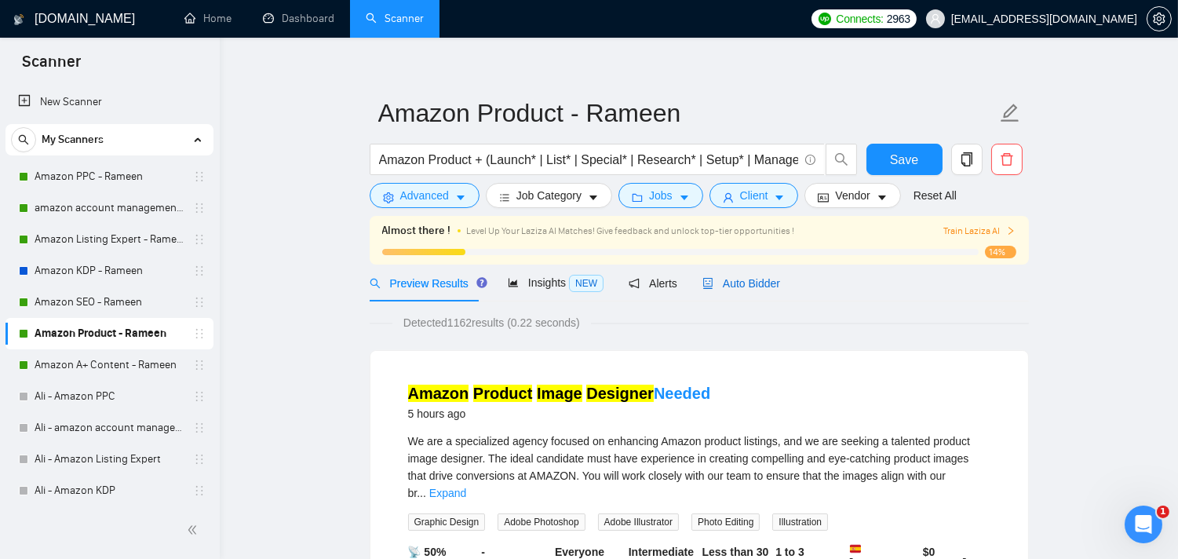
click at [727, 283] on span "Auto Bidder" at bounding box center [742, 283] width 78 height 13
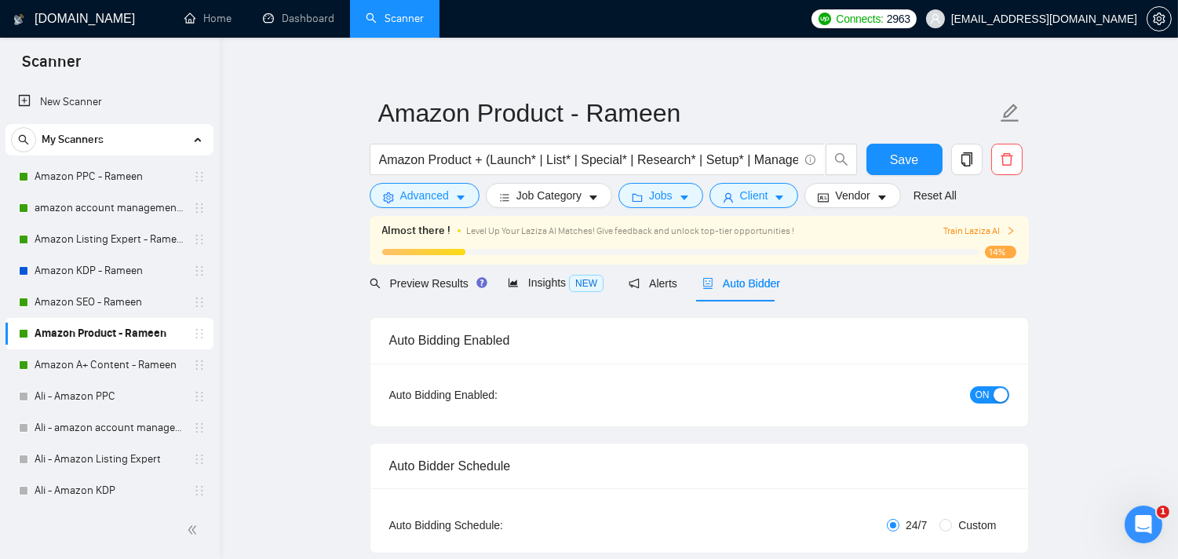
radio input "false"
radio input "true"
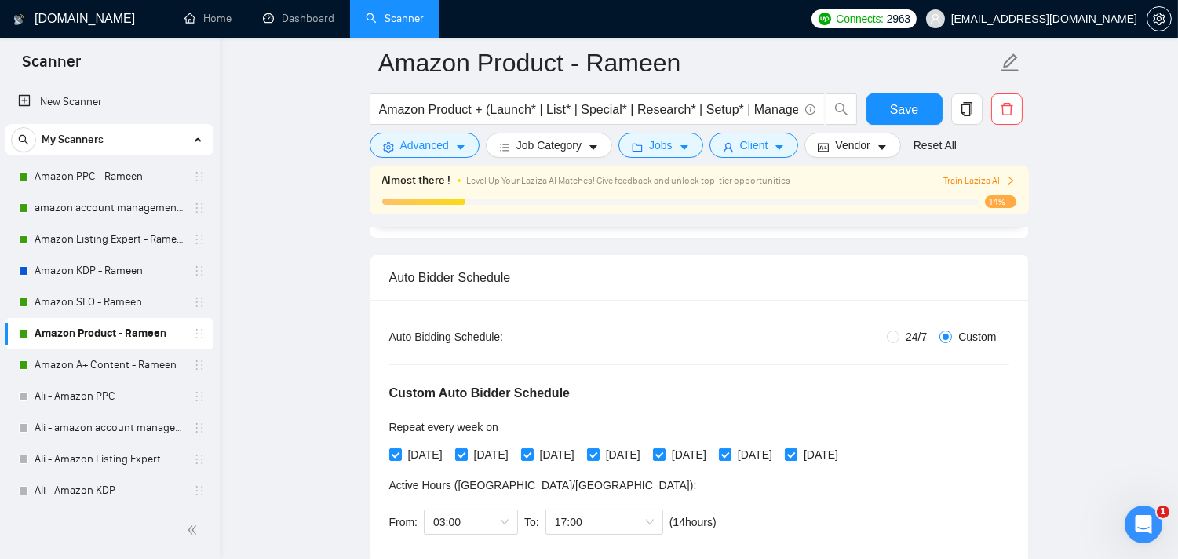
scroll to position [363, 0]
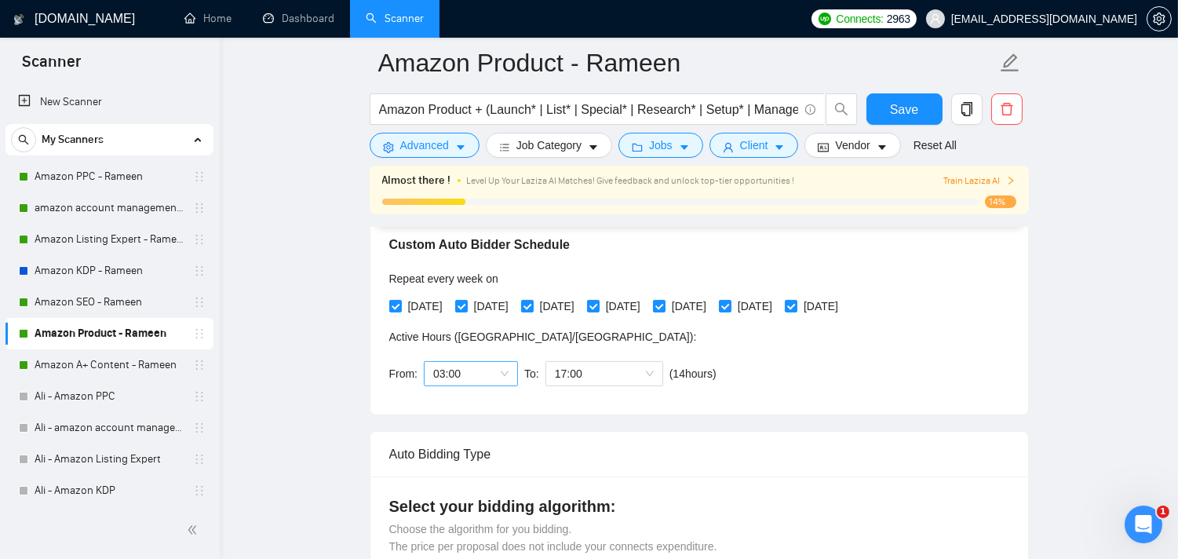
click at [493, 367] on span "03:00" at bounding box center [470, 374] width 75 height 24
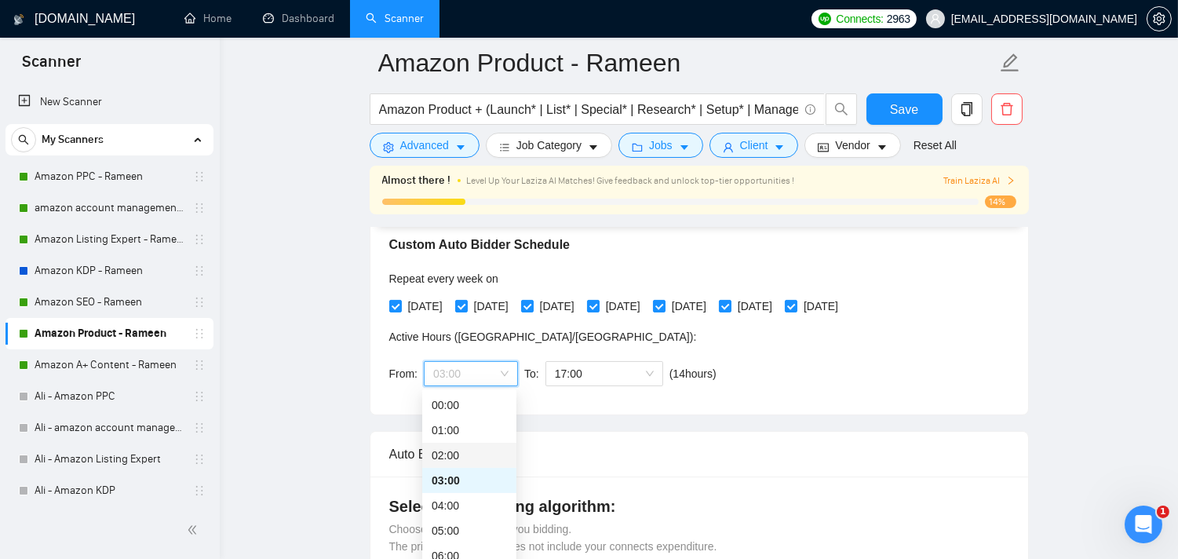
click at [449, 459] on div "02:00" at bounding box center [469, 455] width 75 height 17
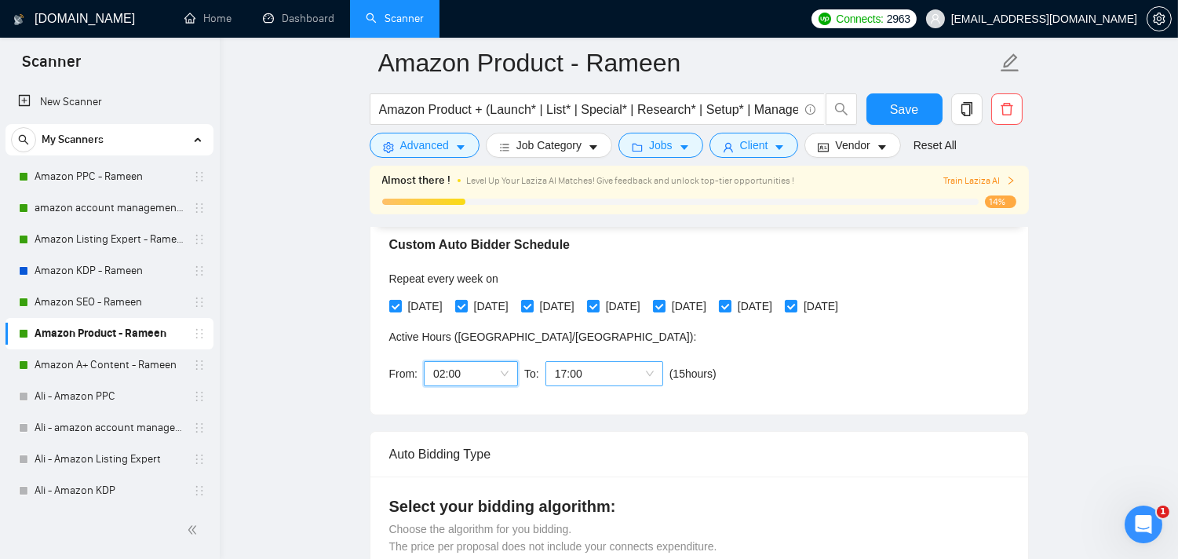
click at [636, 374] on span "17:00" at bounding box center [604, 374] width 99 height 24
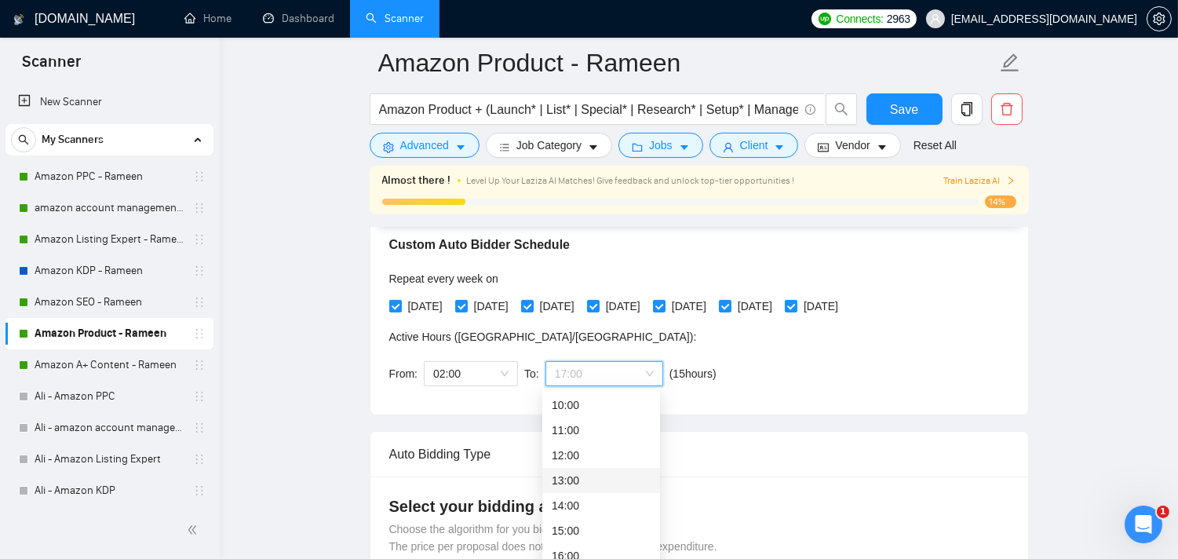
scroll to position [338, 0]
click at [569, 517] on div "18:00" at bounding box center [601, 518] width 99 height 17
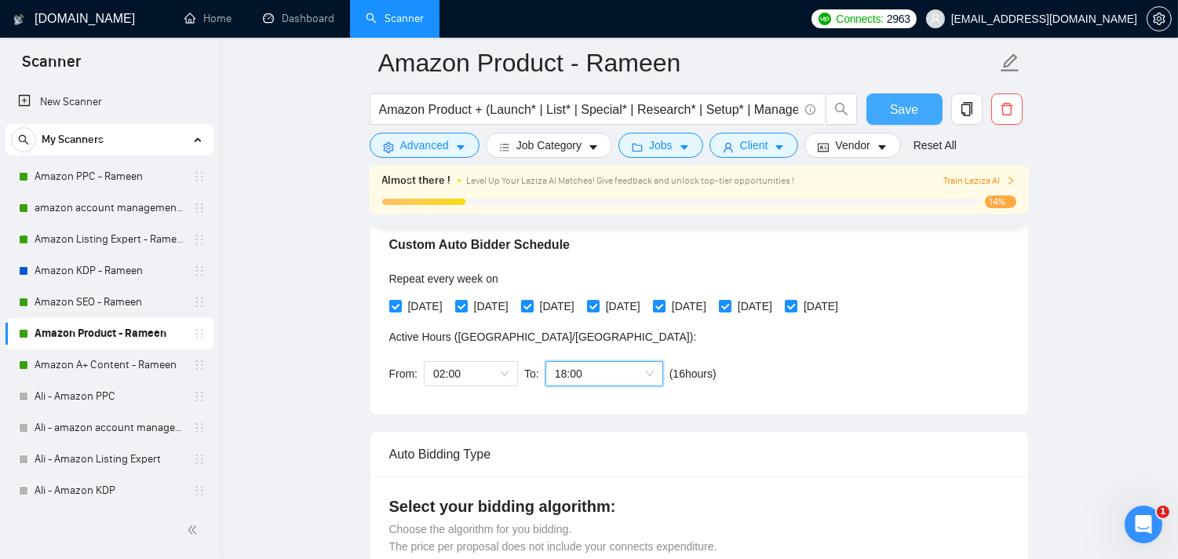
click at [912, 111] on span "Save" at bounding box center [904, 110] width 28 height 20
click at [907, 119] on span "Save" at bounding box center [904, 110] width 28 height 20
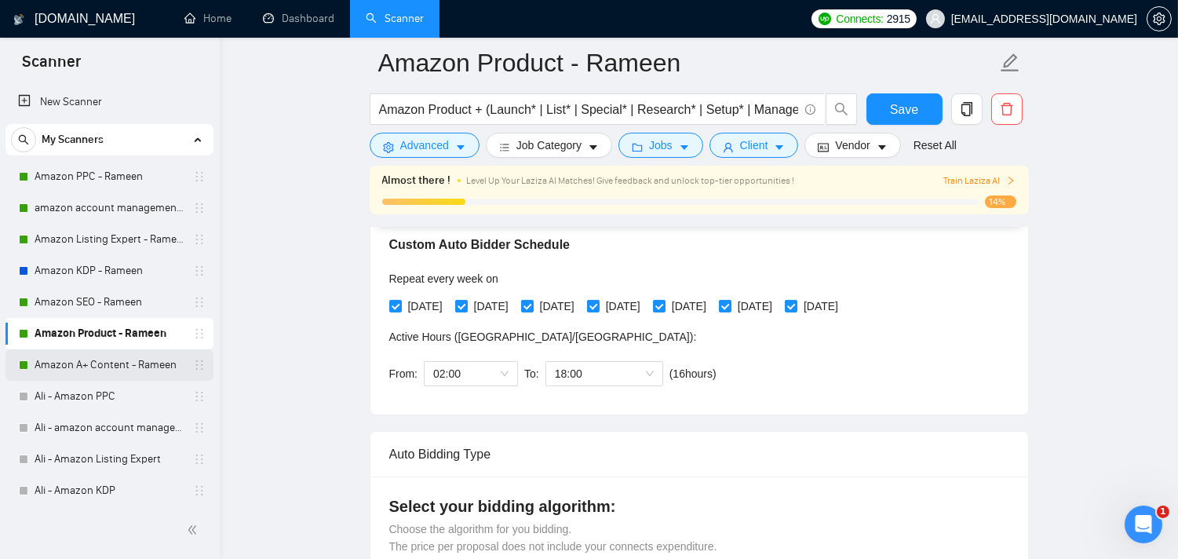
click at [105, 363] on link "Amazon A+ Content - Rameen" at bounding box center [109, 364] width 149 height 31
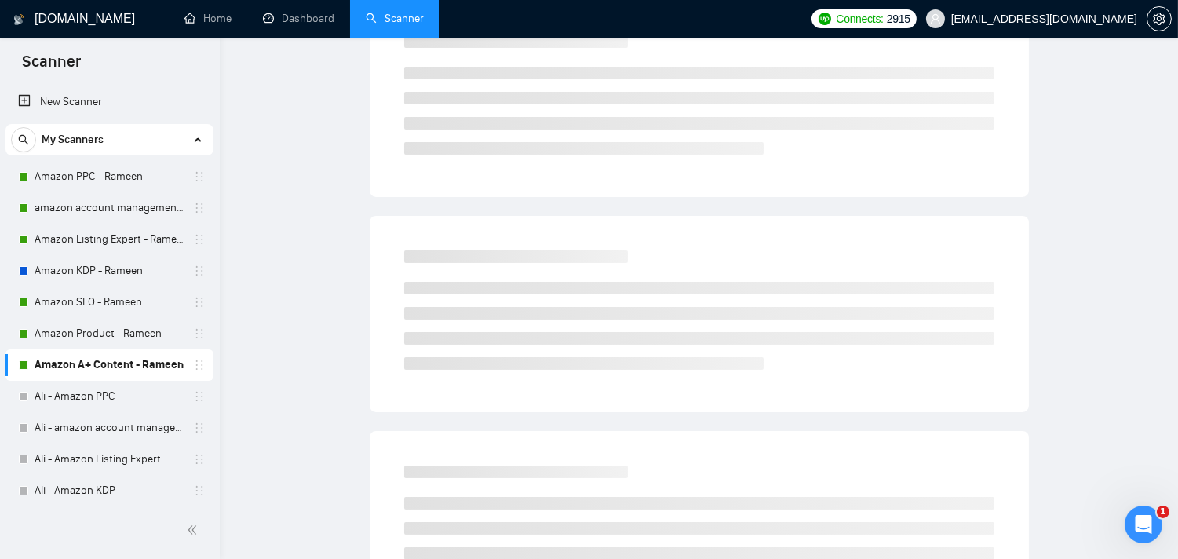
scroll to position [64, 0]
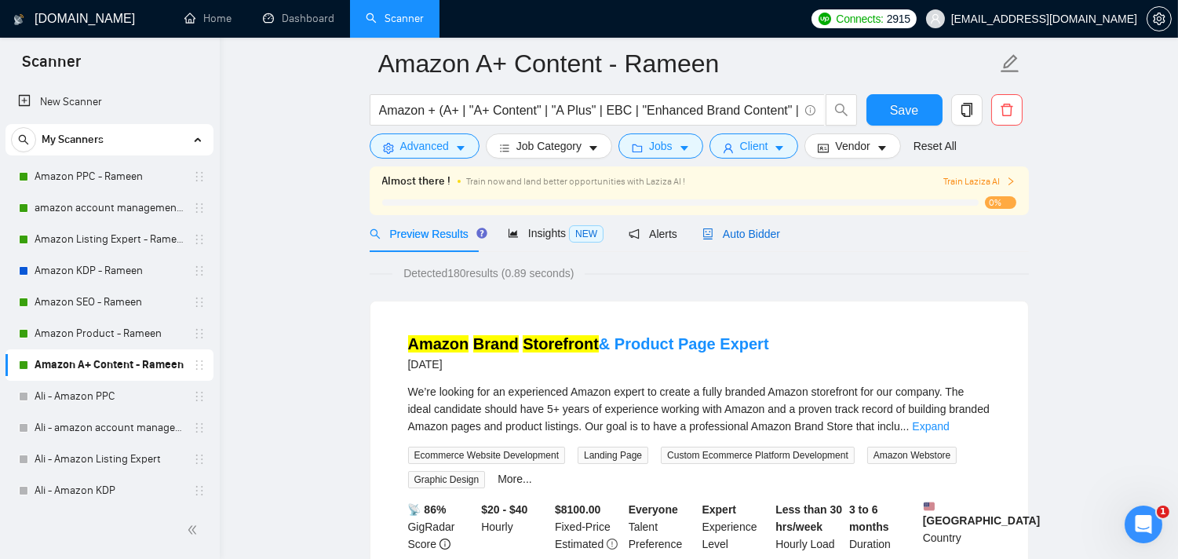
click at [755, 235] on span "Auto Bidder" at bounding box center [742, 234] width 78 height 13
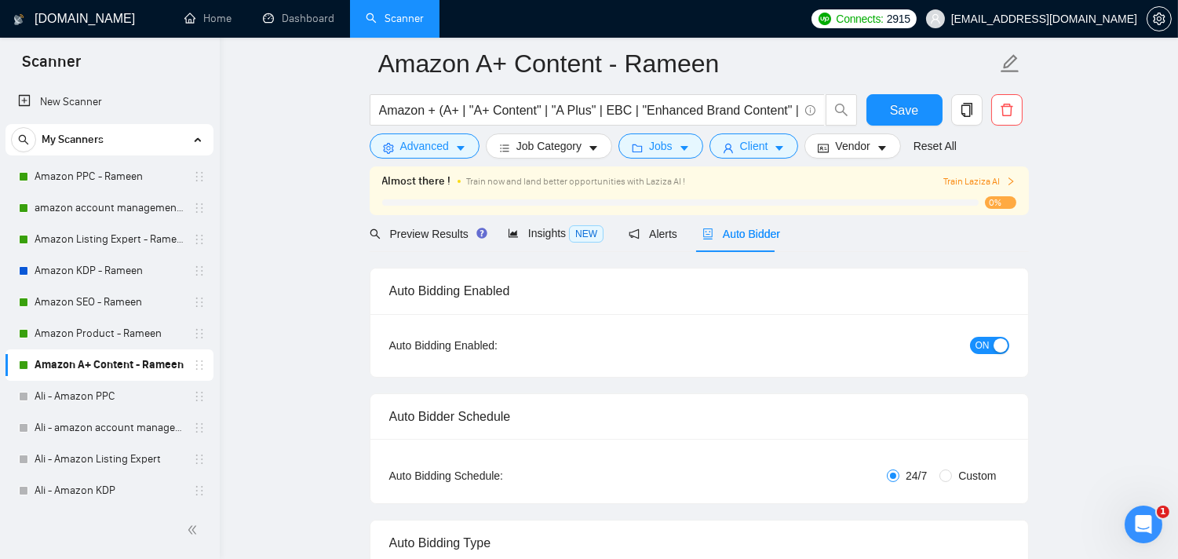
radio input "false"
radio input "true"
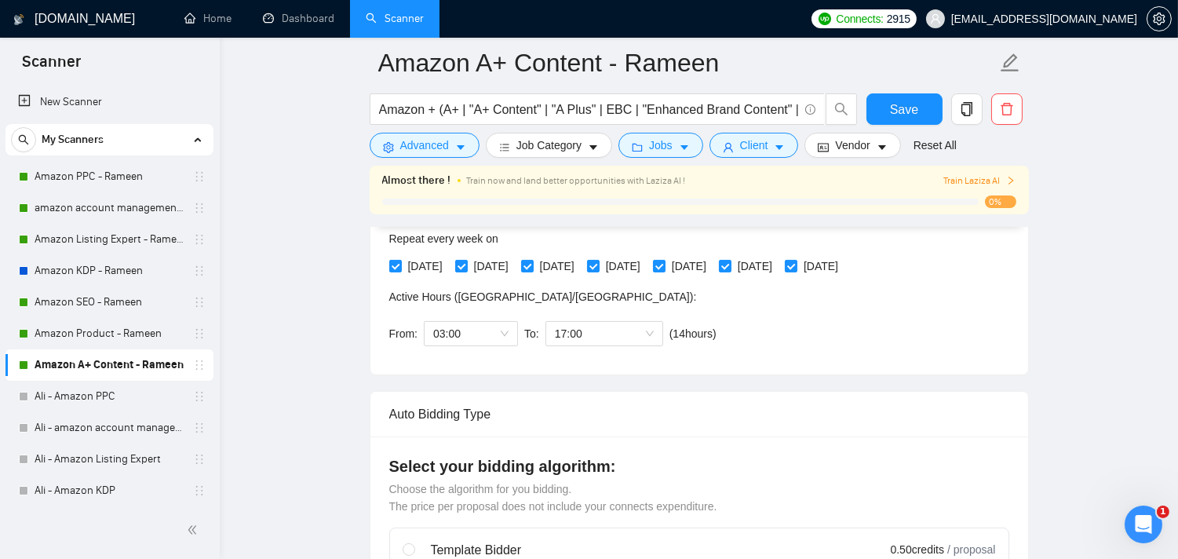
scroll to position [412, 0]
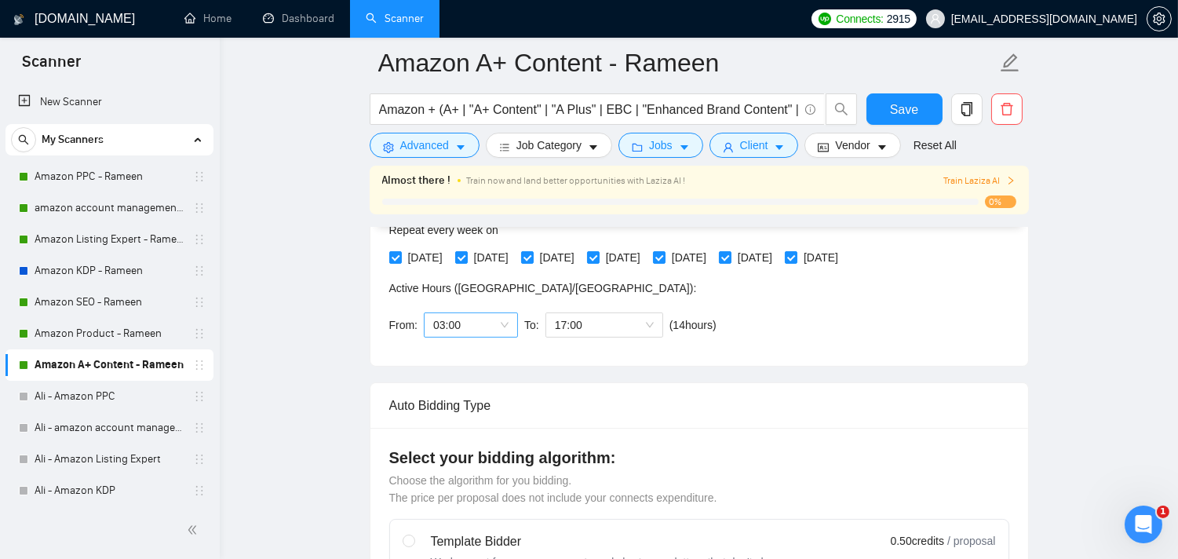
click at [492, 323] on span "03:00" at bounding box center [470, 325] width 75 height 24
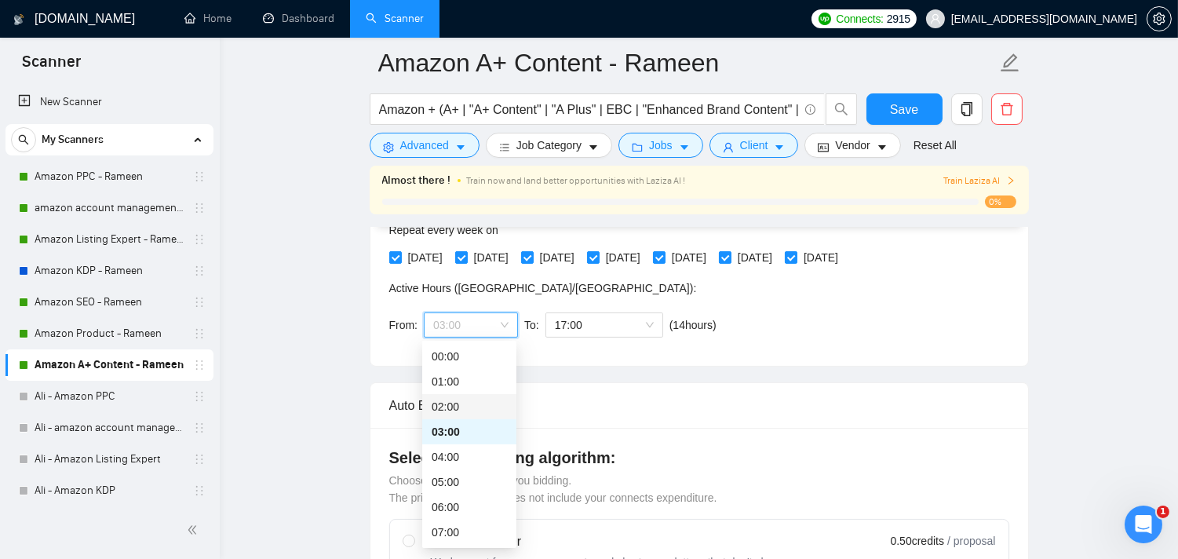
click at [450, 406] on div "02:00" at bounding box center [469, 406] width 75 height 17
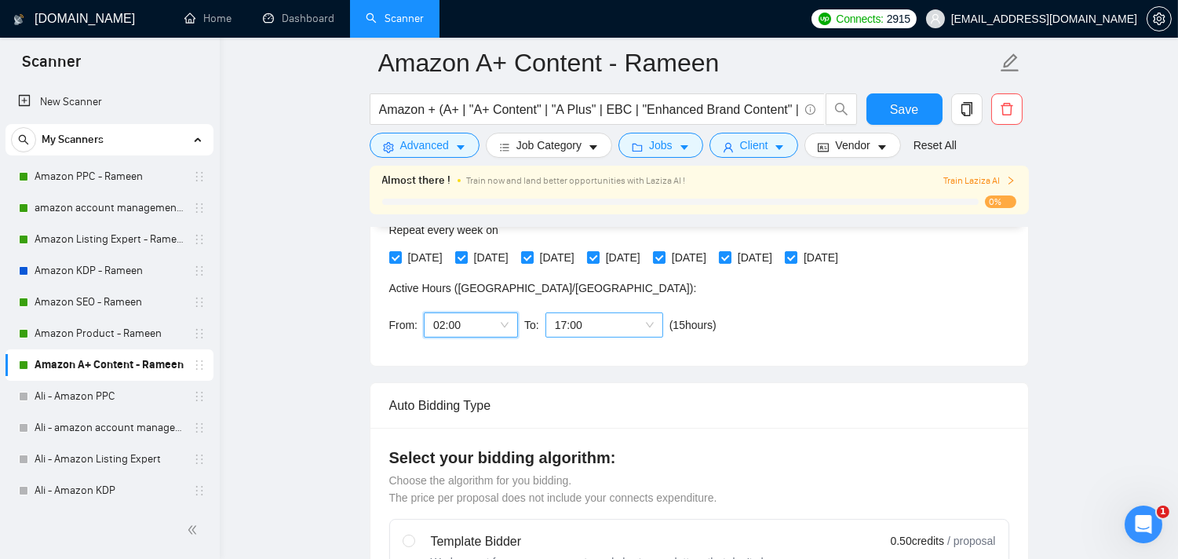
click at [633, 327] on span "17:00" at bounding box center [604, 325] width 99 height 24
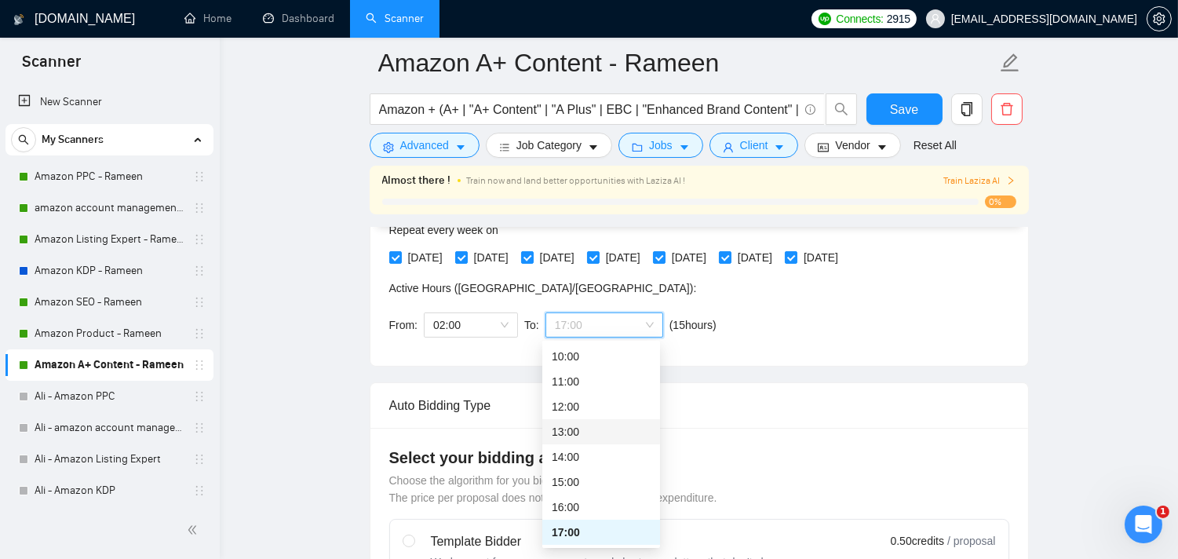
scroll to position [338, 0]
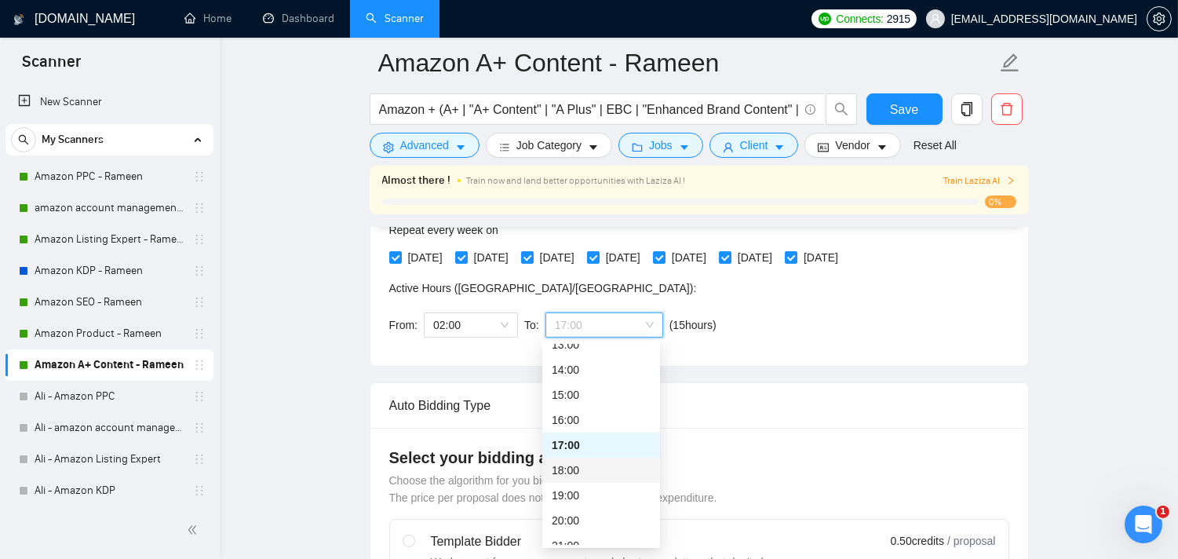
click at [575, 467] on div "18:00" at bounding box center [601, 470] width 99 height 17
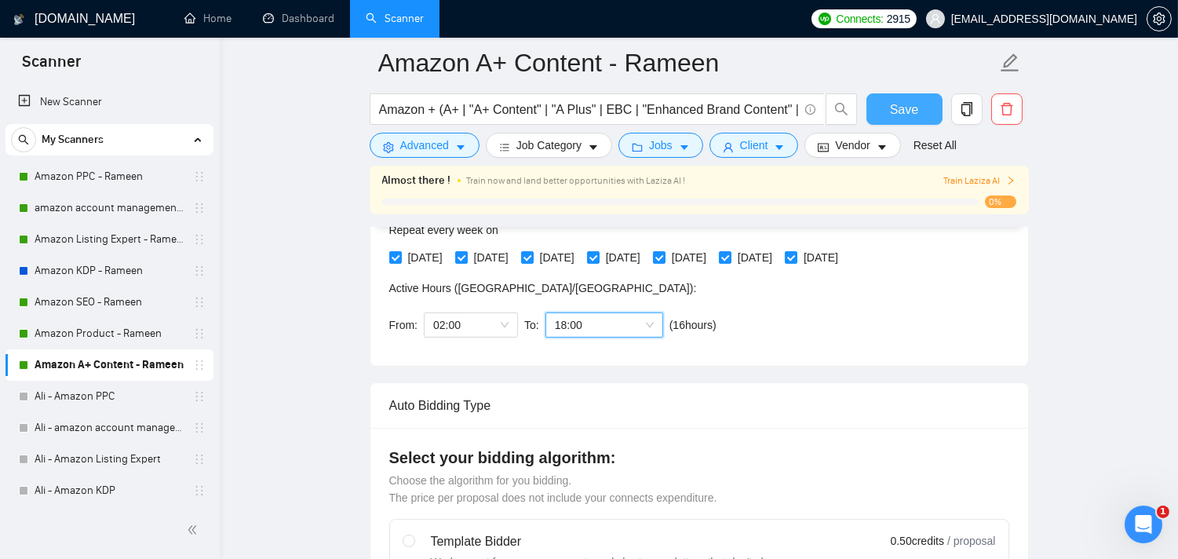
click at [890, 104] on button "Save" at bounding box center [905, 108] width 76 height 31
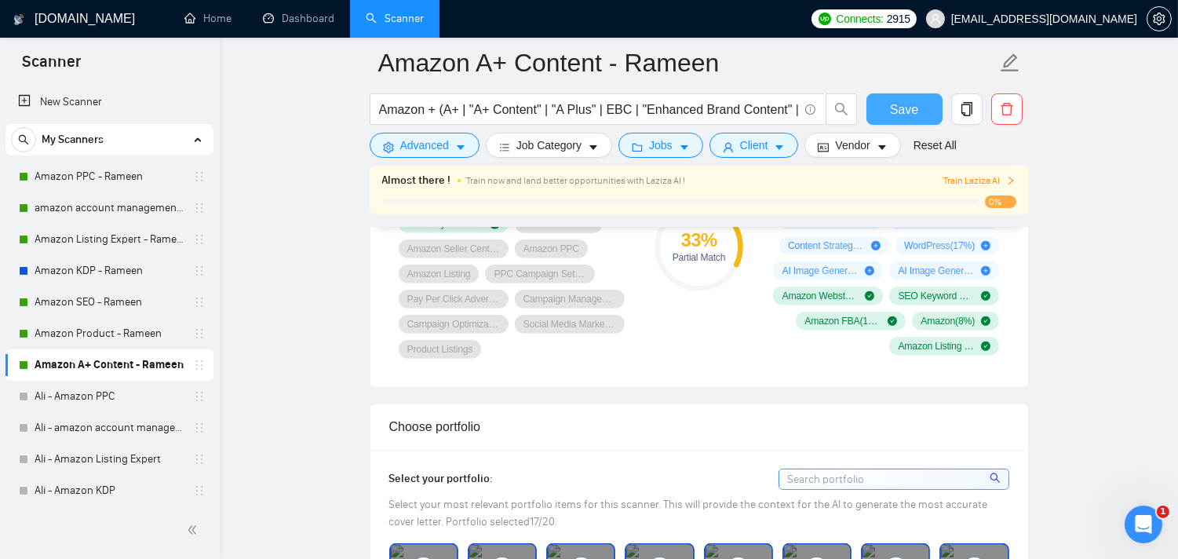
scroll to position [1284, 0]
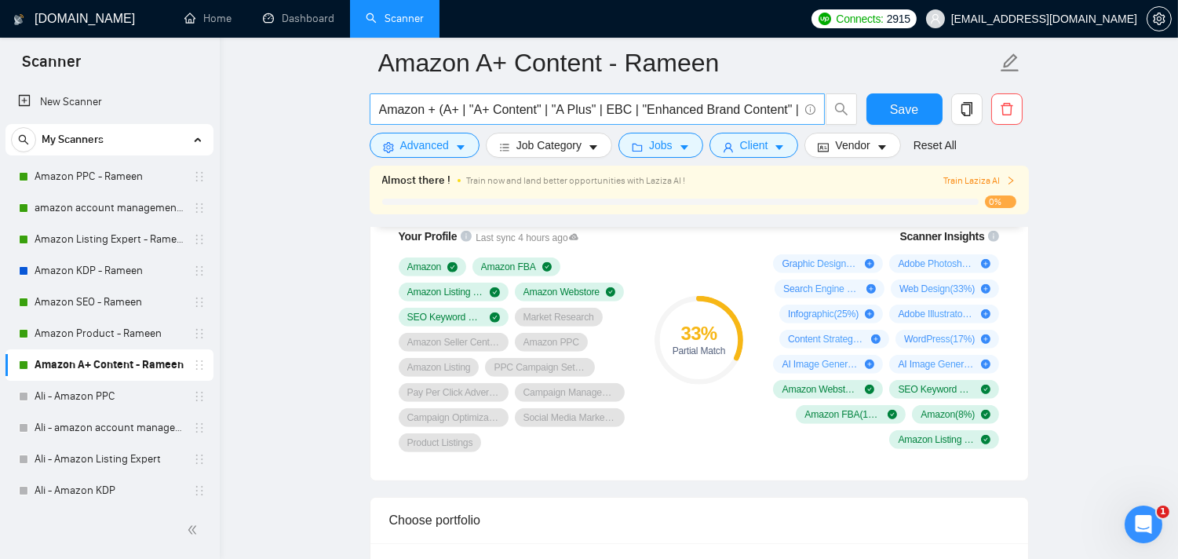
click at [697, 113] on input "Amazon + (A+ | "A+ Content" | "A Plus" | EBC | "Enhanced Brand Content" | Store…" at bounding box center [588, 110] width 419 height 20
click at [405, 111] on input "Amazon + (A+ | "A+ Content" | "A Plus" | EBC | "Enhanced Brand Content" | Store…" at bounding box center [588, 110] width 419 height 20
click at [481, 108] on input "Amazon + (A+ | "A+ Content" | "A Plus" | EBC | "Enhanced Brand Content" | Store…" at bounding box center [588, 110] width 419 height 20
click at [681, 108] on input "Amazon + (A+ | "A+ Content" | "A Plus" | EBC | "Enhanced Brand Content" | Store…" at bounding box center [588, 110] width 419 height 20
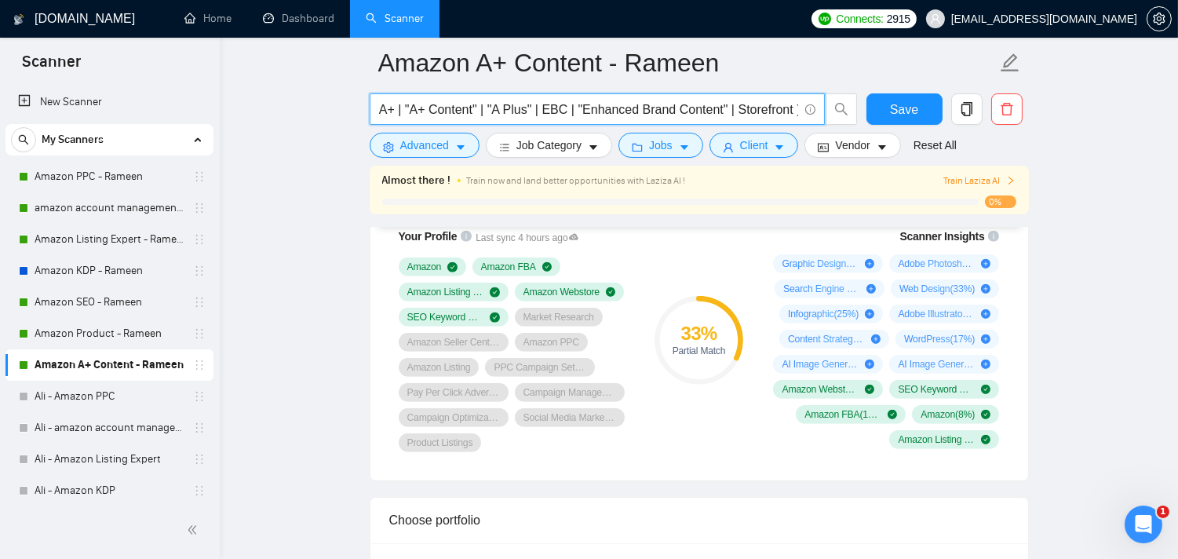
scroll to position [0, 0]
drag, startPoint x: 393, startPoint y: 111, endPoint x: 370, endPoint y: 111, distance: 23.6
click at [370, 111] on span "Amazon + (A+ | "A+ Content" | "A Plus" | EBC | "Enhanced Brand Content" | Store…" at bounding box center [597, 108] width 455 height 31
click at [451, 106] on input "Amazon + (A+ | "A+ Content" | "A Plus" | EBC | "Enhanced Brand Content" | Store…" at bounding box center [588, 110] width 419 height 20
click at [433, 108] on input "Amazon + (A+ | "A+ Content" | "A Plus" | EBC | "Enhanced Brand Content" | Store…" at bounding box center [588, 110] width 419 height 20
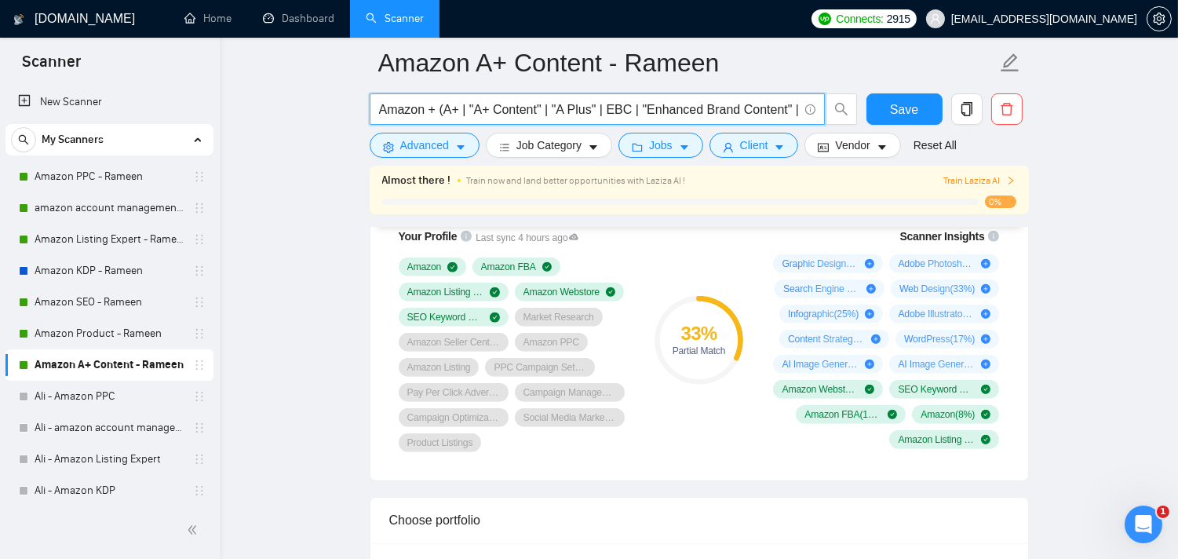
click at [409, 115] on input "Amazon + (A+ | "A+ Content" | "A Plus" | EBC | "Enhanced Brand Content" | Store…" at bounding box center [588, 110] width 419 height 20
drag, startPoint x: 475, startPoint y: 111, endPoint x: 464, endPoint y: 111, distance: 11.0
click at [464, 111] on input "Amazon + (A+ | "A+ Content" | "A Plus" | EBC | "Enhanced Brand Content" | Store…" at bounding box center [588, 110] width 419 height 20
click at [473, 108] on input "Amazon + (A+ | "A+ Content" | "A Plus" | EBC | "Enhanced Brand Content" | Store…" at bounding box center [588, 110] width 419 height 20
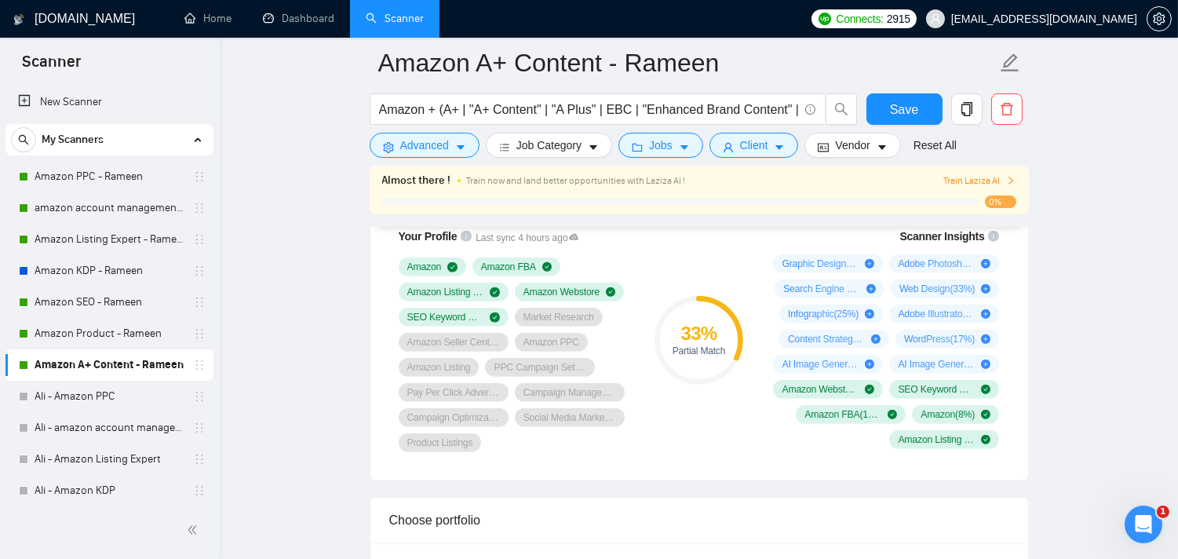
click at [590, 104] on input "Amazon + (A+ | "A+ Content" | "A Plus" | EBC | "Enhanced Brand Content" | Store…" at bounding box center [588, 110] width 419 height 20
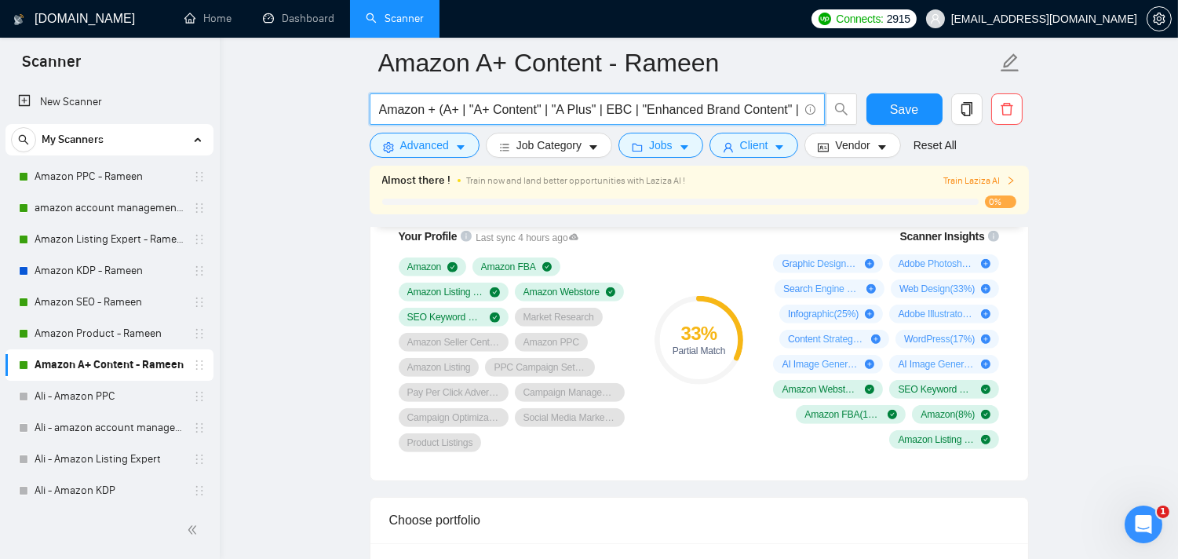
click at [626, 104] on input "Amazon + (A+ | "A+ Content" | "A Plus" | EBC | "Enhanced Brand Content" | Store…" at bounding box center [588, 110] width 419 height 20
click at [463, 112] on input "Amazon + (A+ | "A+ Content" | "A Plus" | EBC | "Enhanced Brand Content" | Store…" at bounding box center [588, 110] width 419 height 20
click at [472, 111] on input "Amazon + (A+ | "A+ Content" | "A Plus" | EBC | "Enhanced Brand Content" | Store…" at bounding box center [588, 110] width 419 height 20
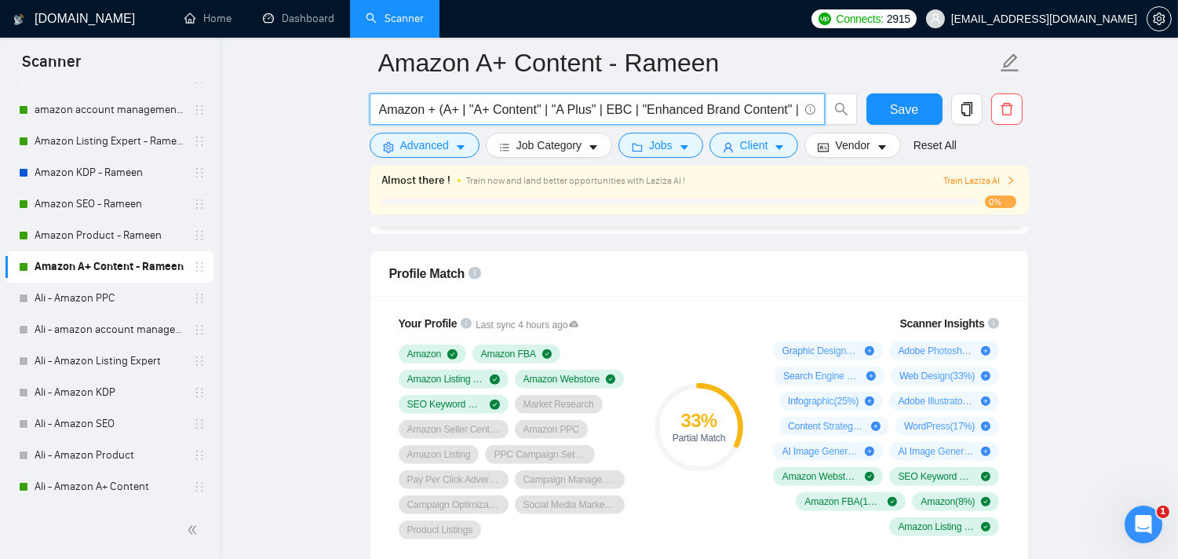
scroll to position [192, 0]
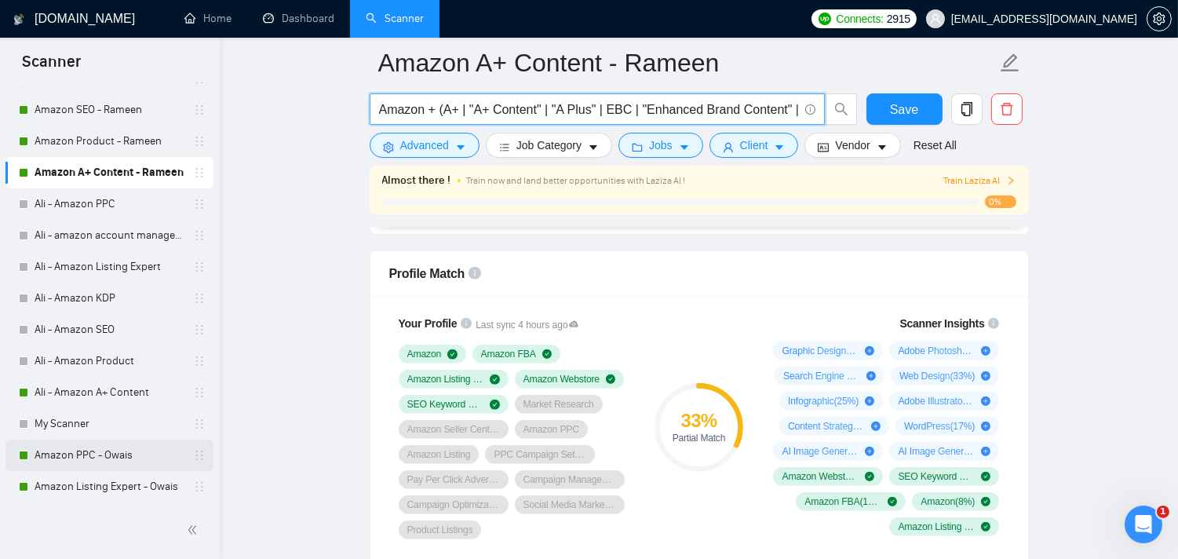
click at [86, 454] on link "Amazon PPC - Owais" at bounding box center [109, 455] width 149 height 31
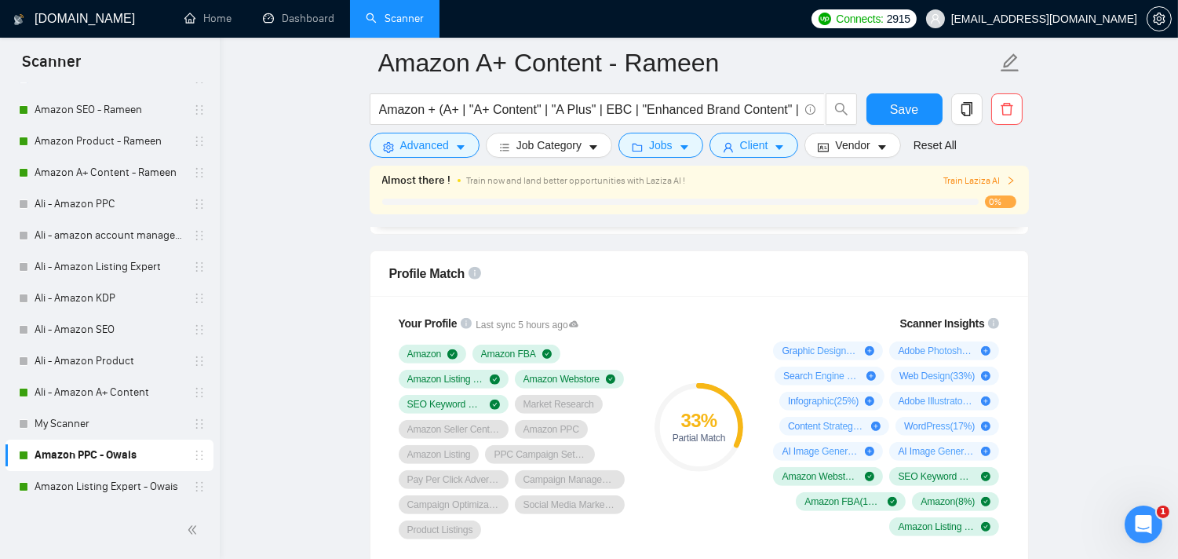
scroll to position [64, 0]
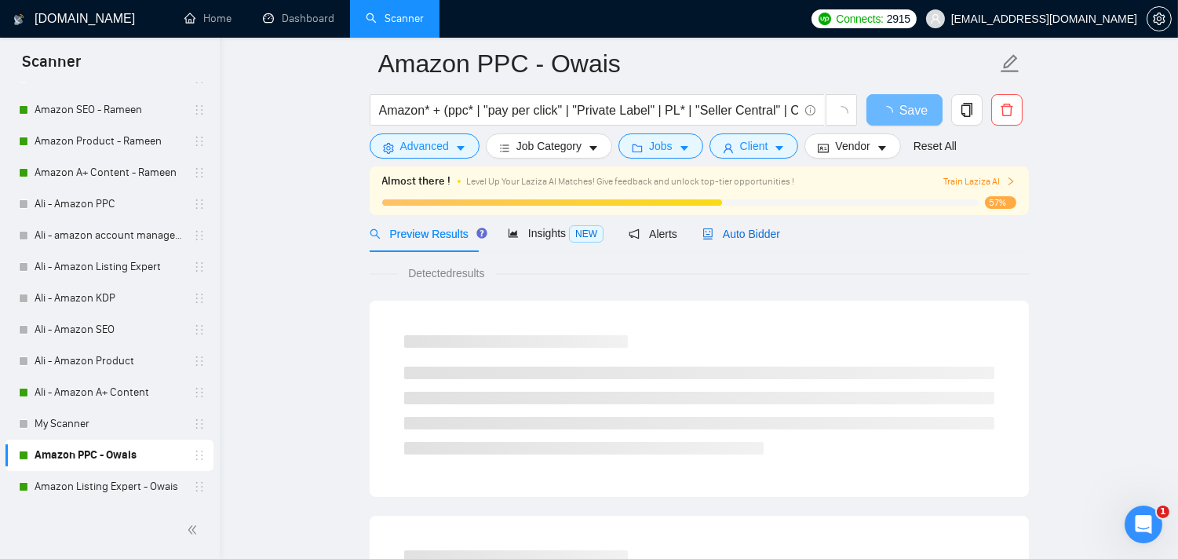
click at [733, 241] on div "Auto Bidder" at bounding box center [742, 233] width 78 height 17
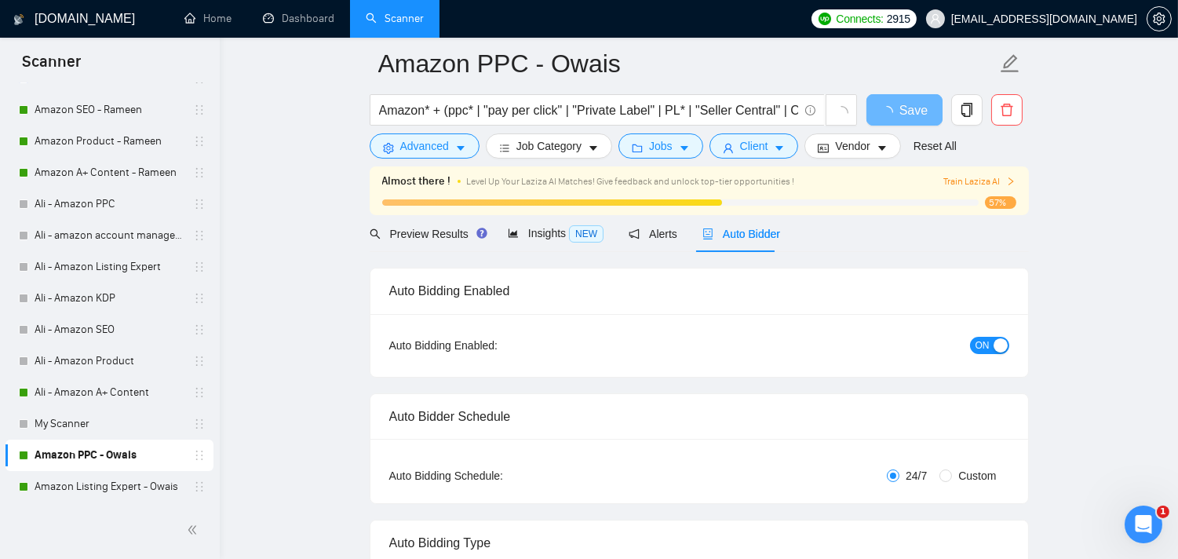
radio input "false"
radio input "true"
checkbox input "true"
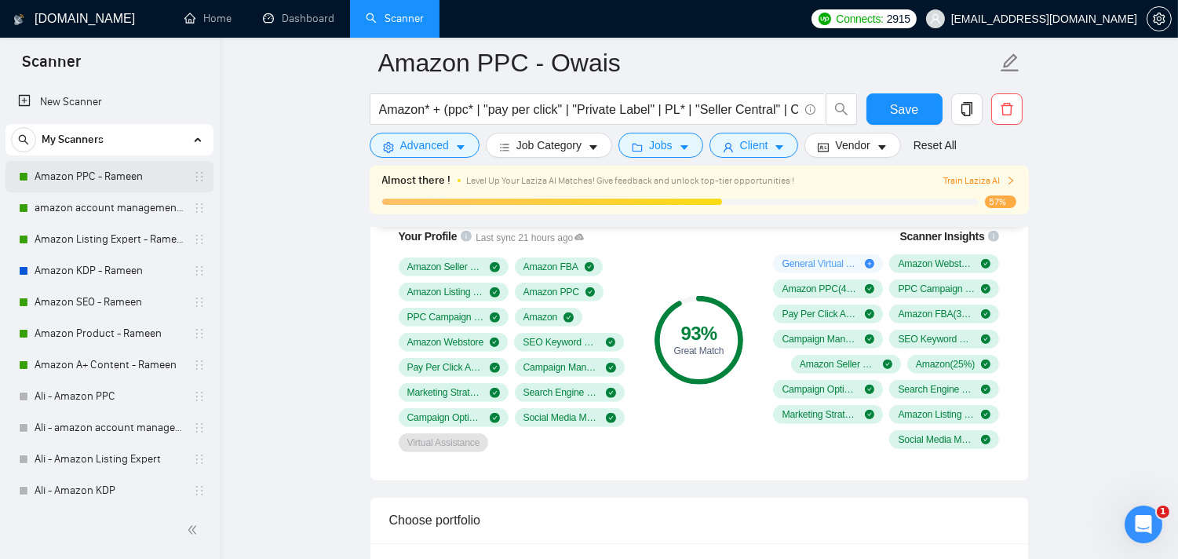
click at [112, 181] on link "Amazon PPC - Rameen" at bounding box center [109, 176] width 149 height 31
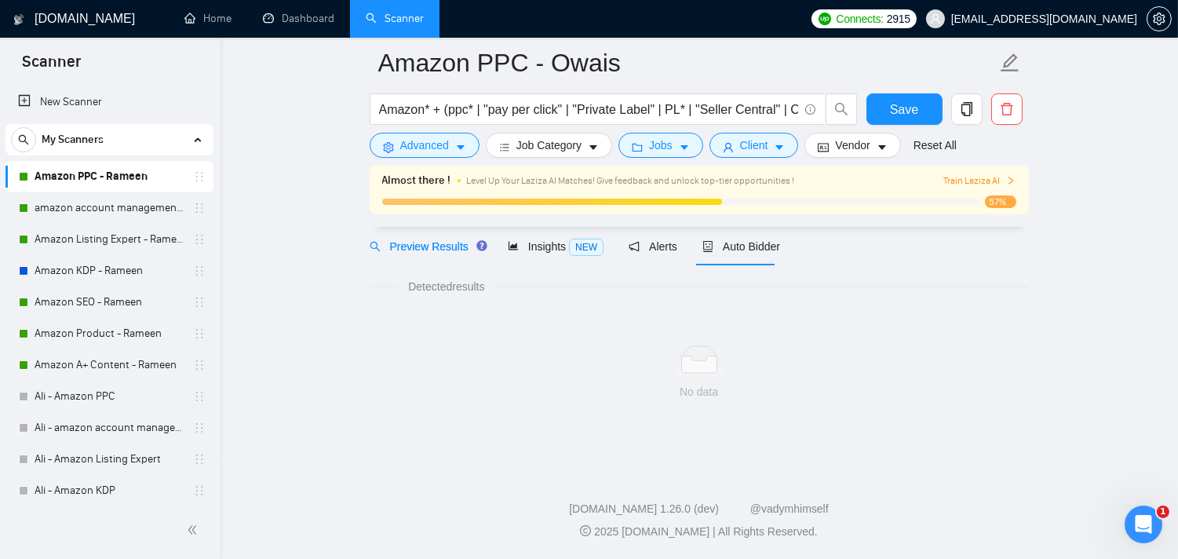
scroll to position [64, 0]
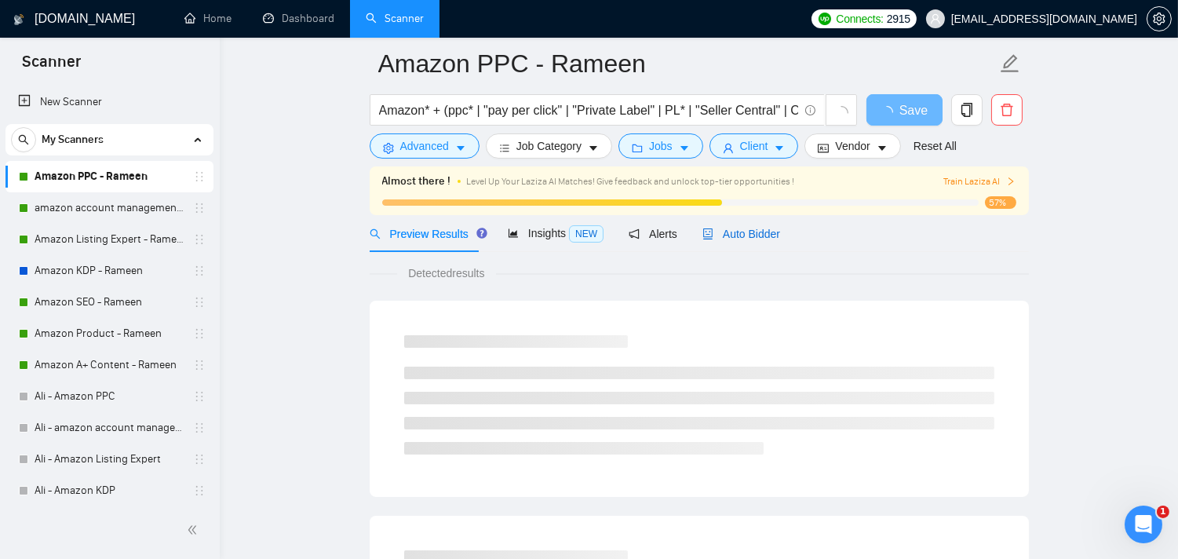
click at [739, 233] on span "Auto Bidder" at bounding box center [742, 234] width 78 height 13
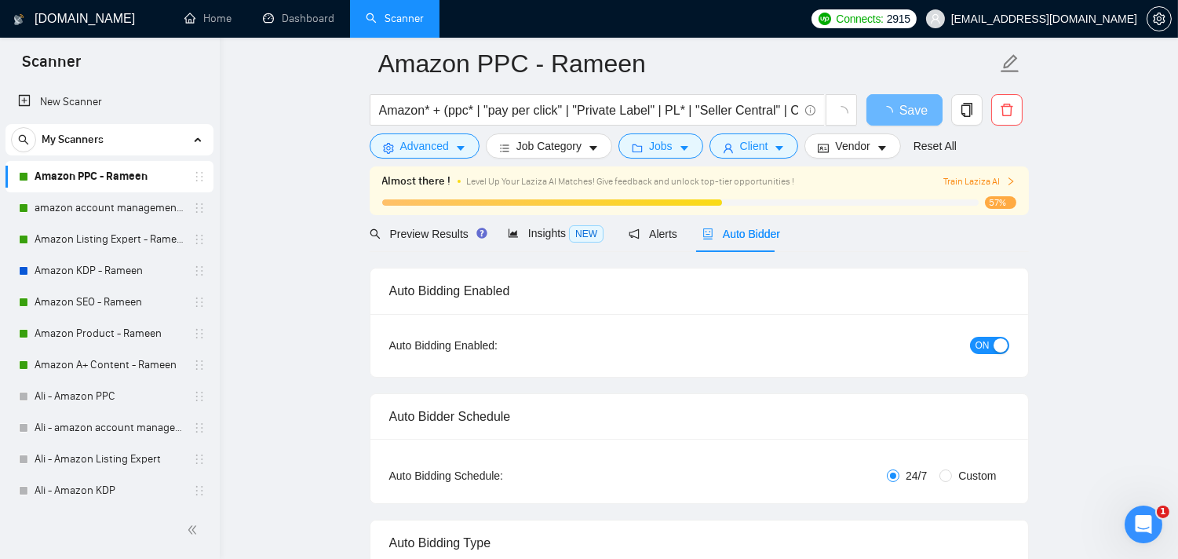
radio input "false"
radio input "true"
checkbox input "true"
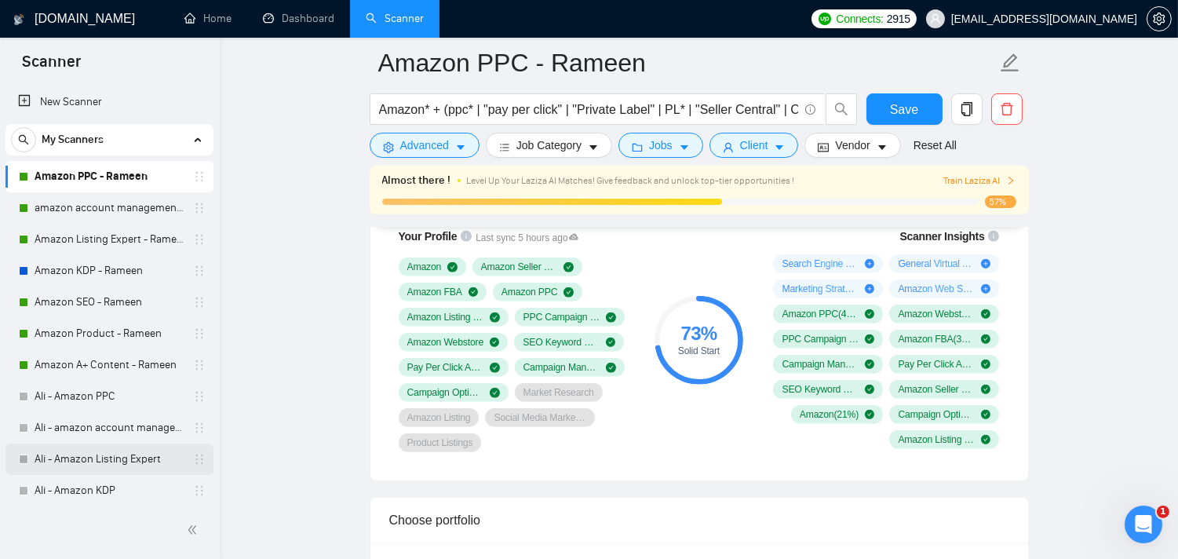
scroll to position [192, 0]
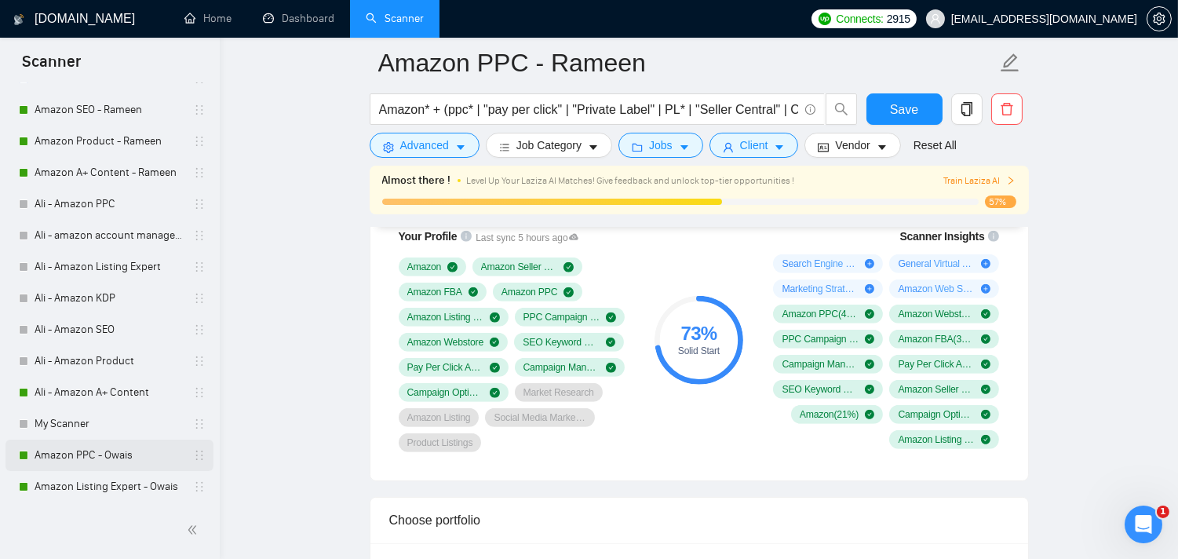
click at [102, 454] on link "Amazon PPC - Owais" at bounding box center [109, 455] width 149 height 31
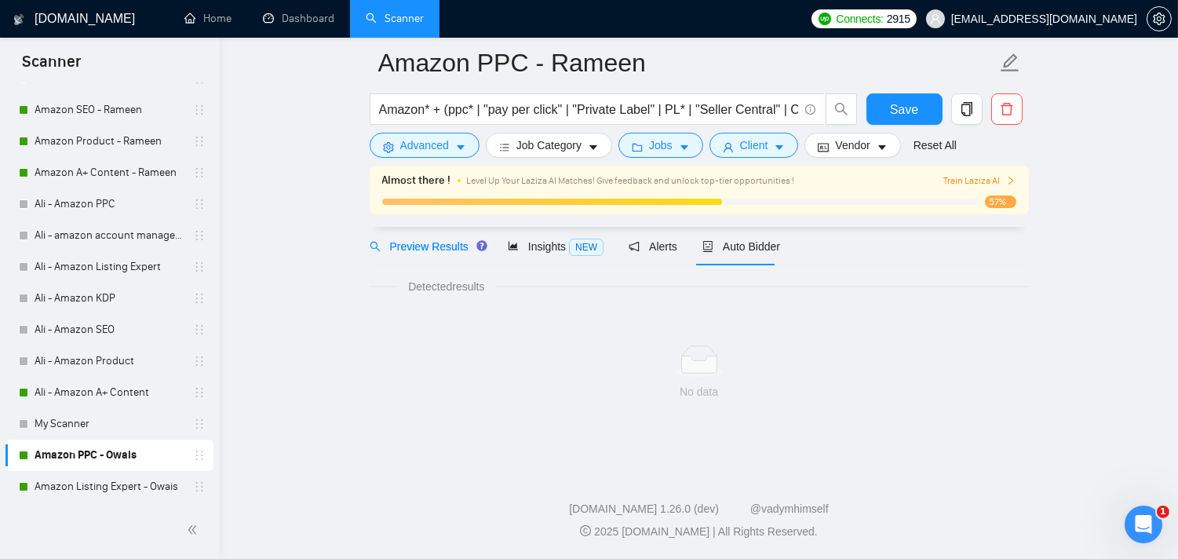
scroll to position [64, 0]
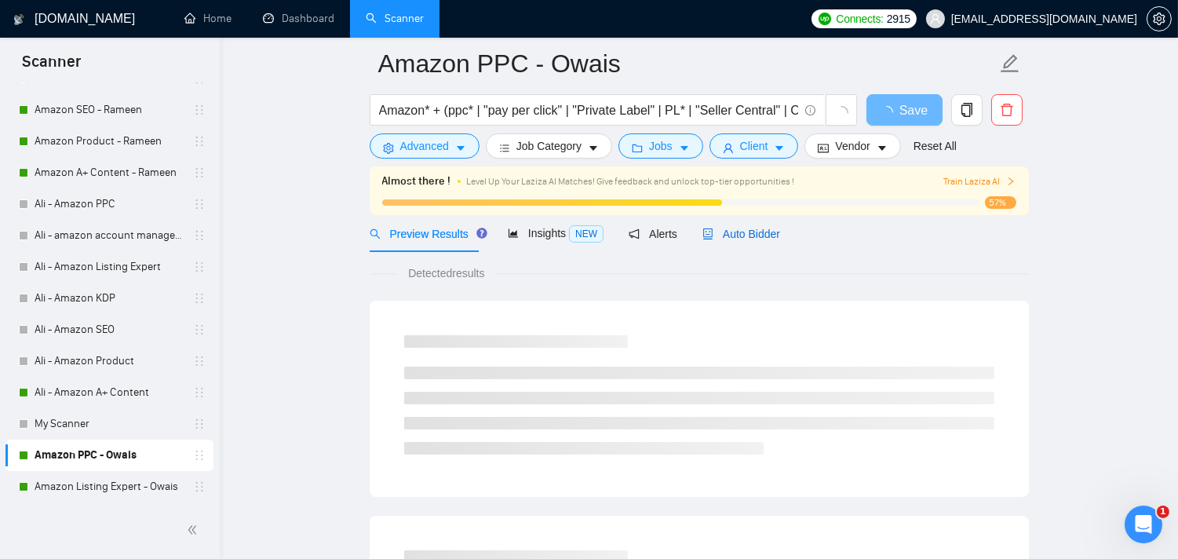
click at [747, 239] on span "Auto Bidder" at bounding box center [742, 234] width 78 height 13
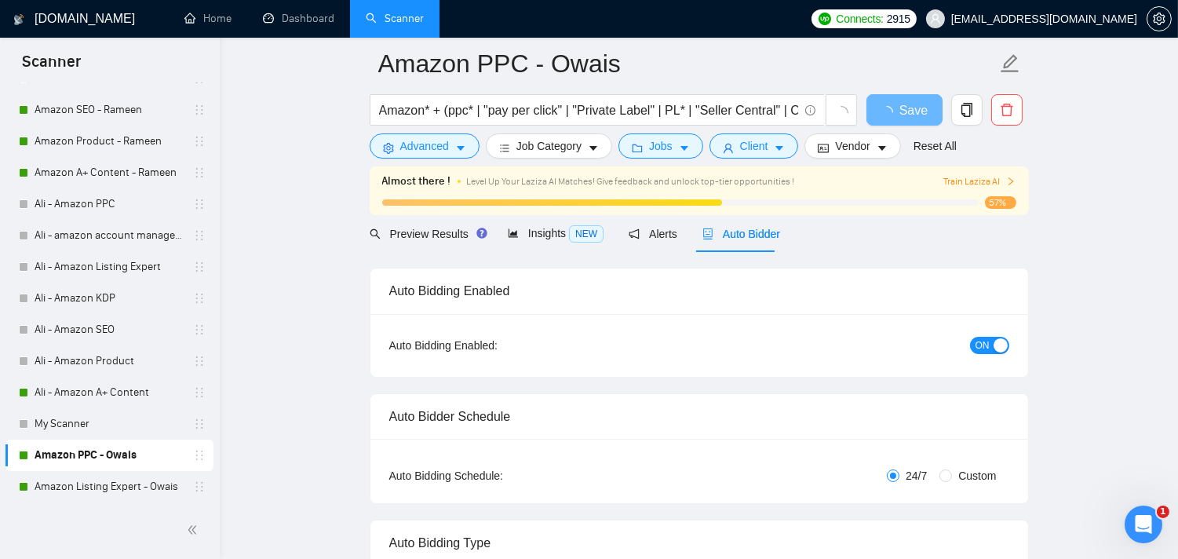
radio input "false"
radio input "true"
checkbox input "true"
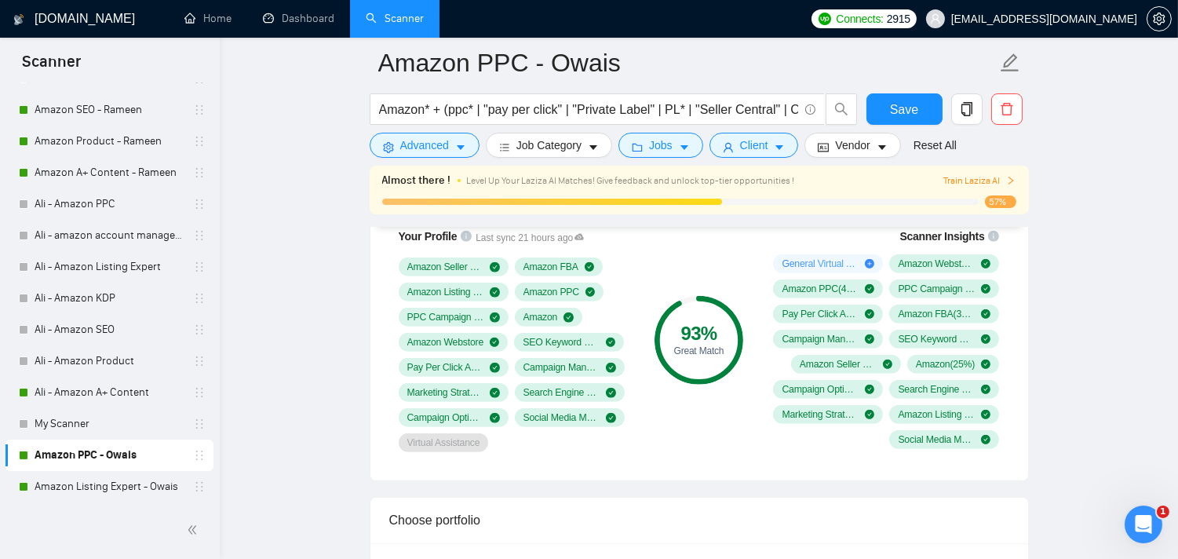
scroll to position [1197, 0]
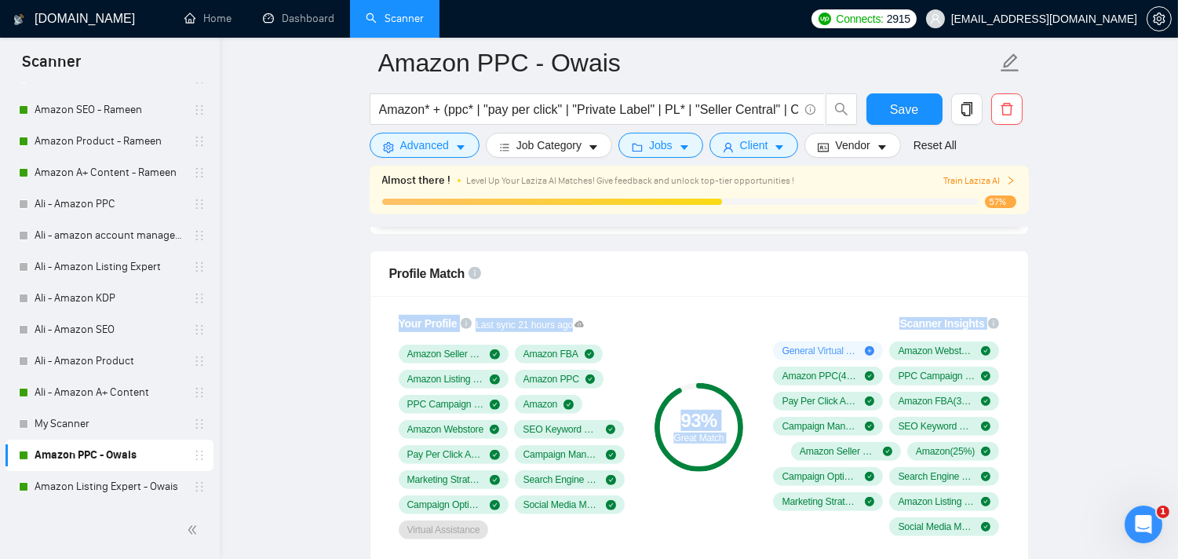
drag, startPoint x: 751, startPoint y: 298, endPoint x: 1007, endPoint y: 502, distance: 327.3
click at [1007, 502] on div "Profile Match Your Profile Last sync 21 hours ago Amazon Seller Central Amazon …" at bounding box center [699, 409] width 659 height 318
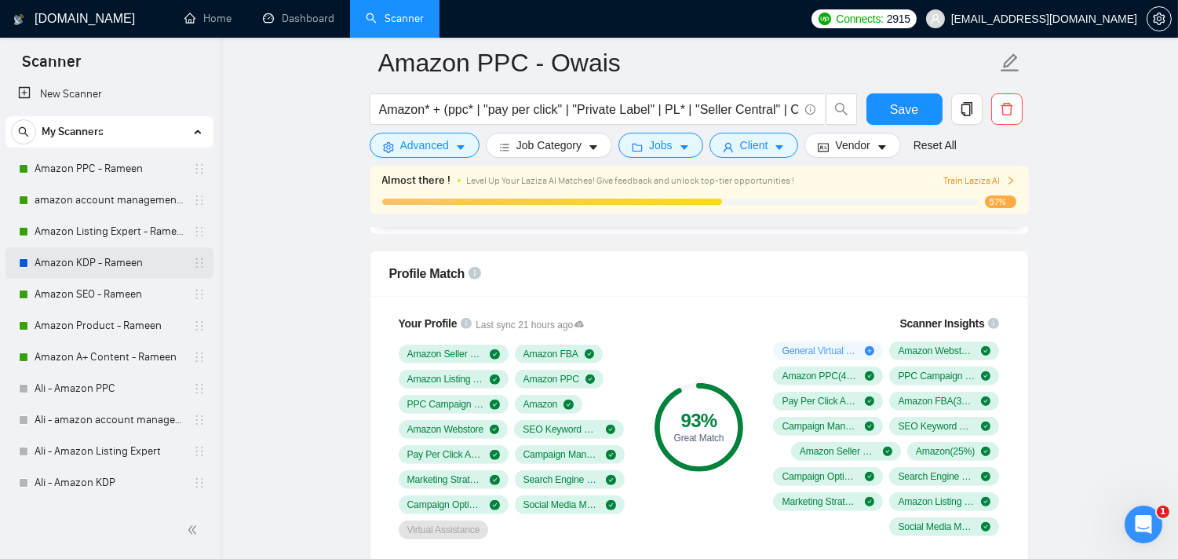
scroll to position [0, 0]
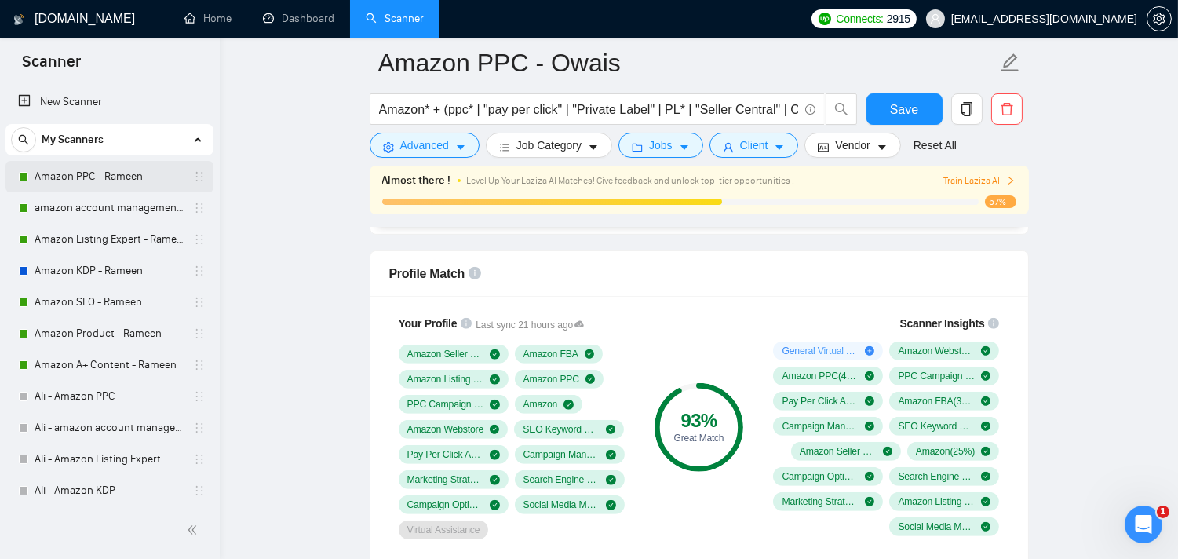
click at [86, 181] on link "Amazon PPC - Rameen" at bounding box center [109, 176] width 149 height 31
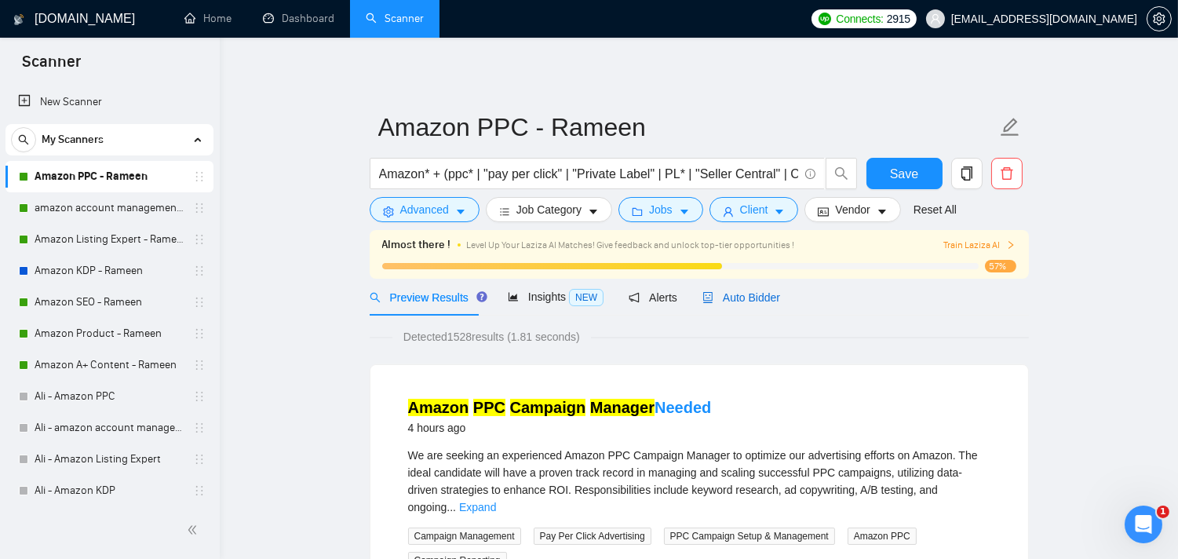
click at [736, 301] on span "Auto Bidder" at bounding box center [742, 297] width 78 height 13
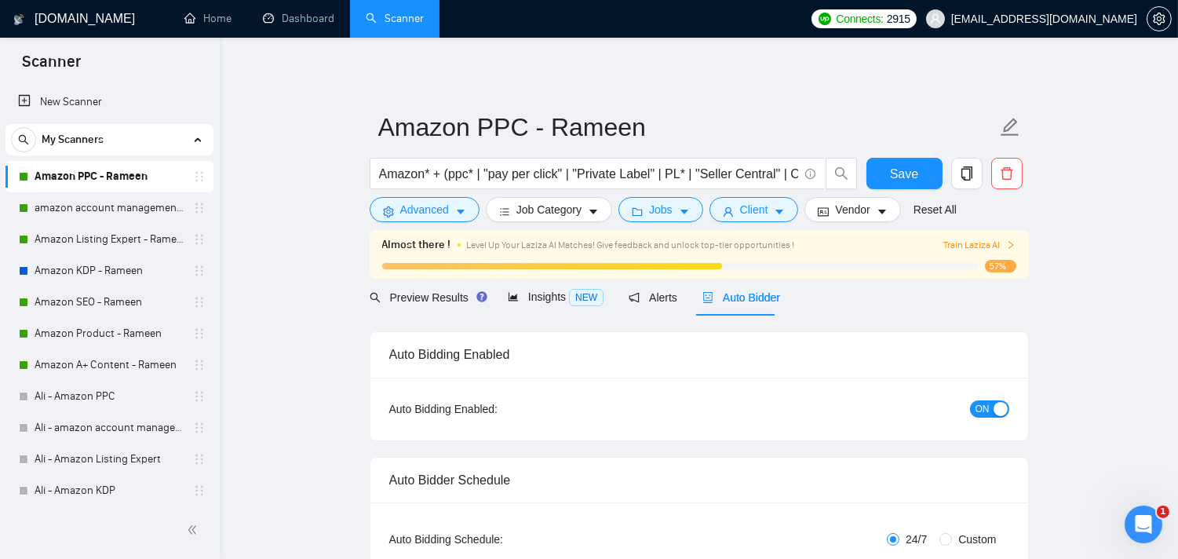
radio input "false"
radio input "true"
checkbox input "true"
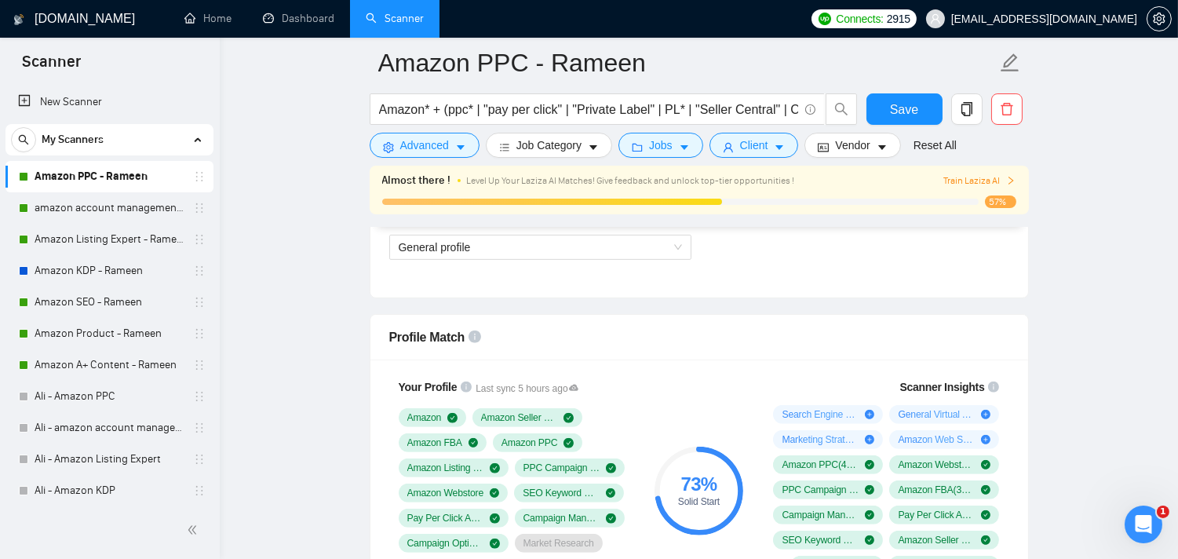
scroll to position [1395, 0]
